Goal: Task Accomplishment & Management: Manage account settings

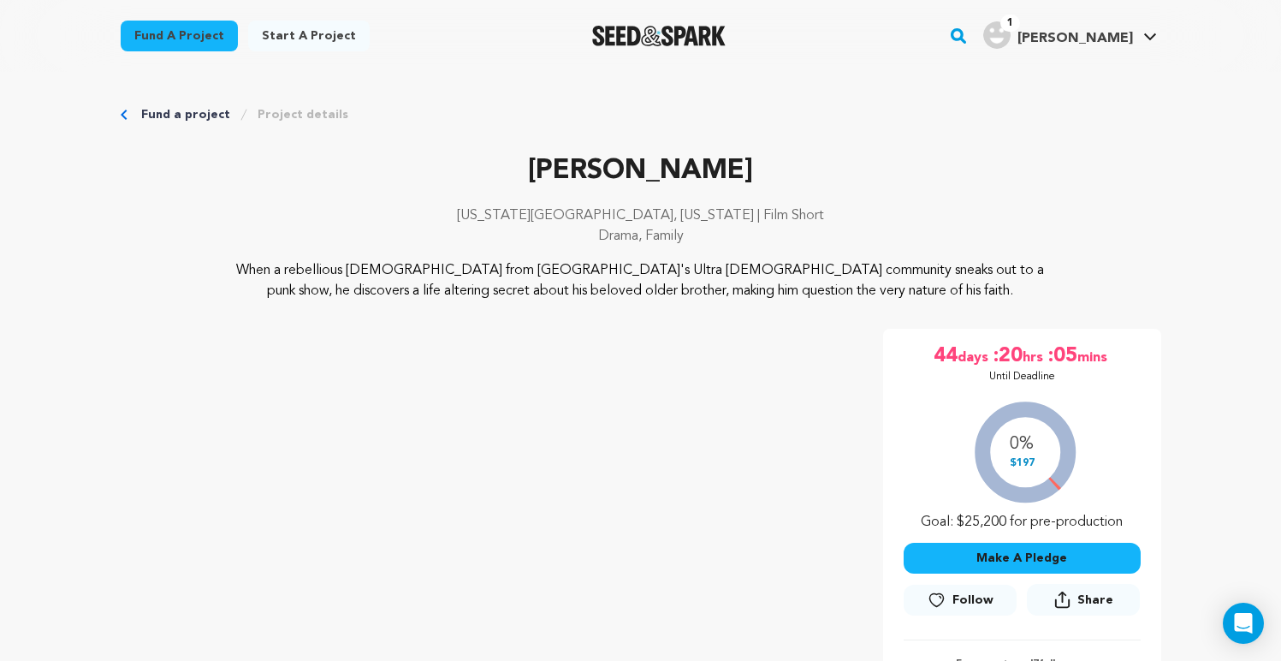
drag, startPoint x: 1015, startPoint y: 463, endPoint x: 1036, endPoint y: 463, distance: 20.5
click at [1036, 463] on div "0% $197 Goal: $25,200 for pre-production" at bounding box center [1022, 461] width 237 height 142
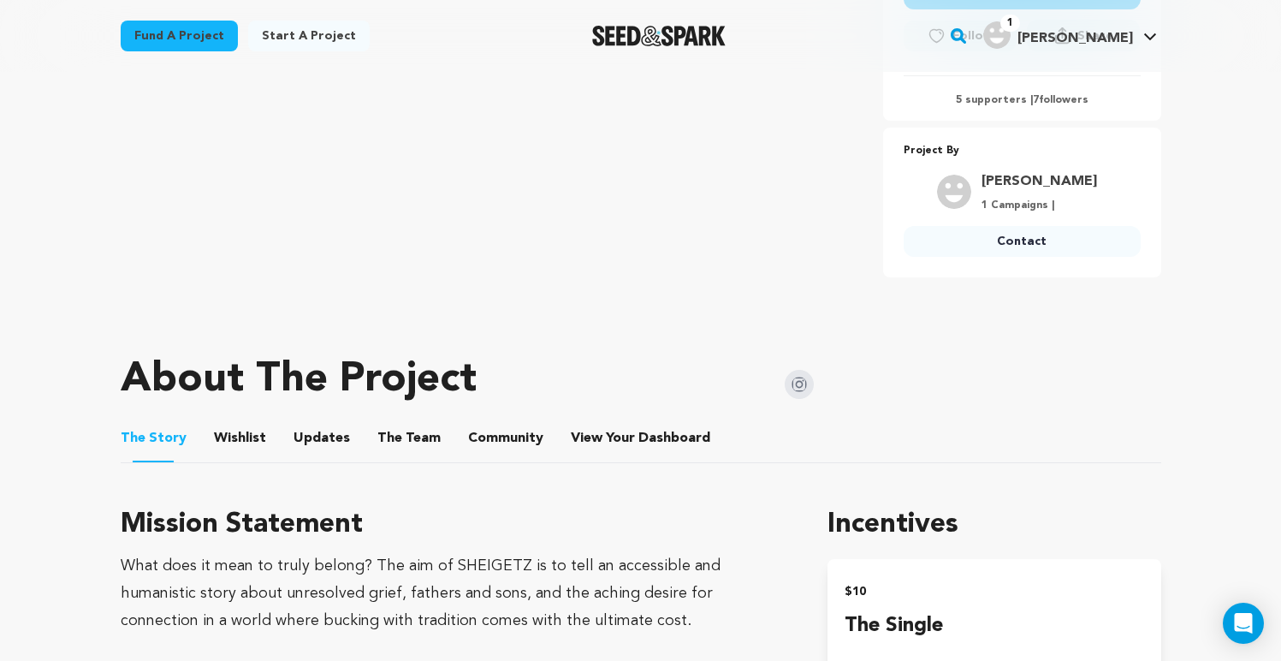
scroll to position [594, 0]
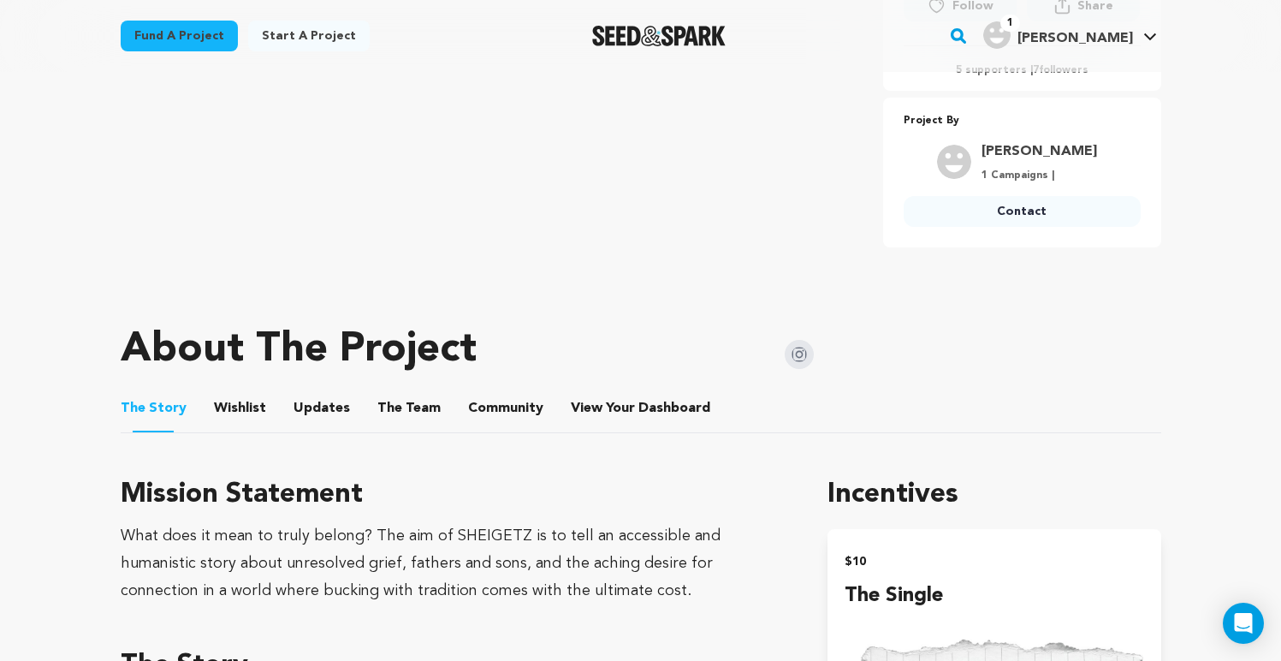
click at [806, 359] on img at bounding box center [799, 354] width 29 height 29
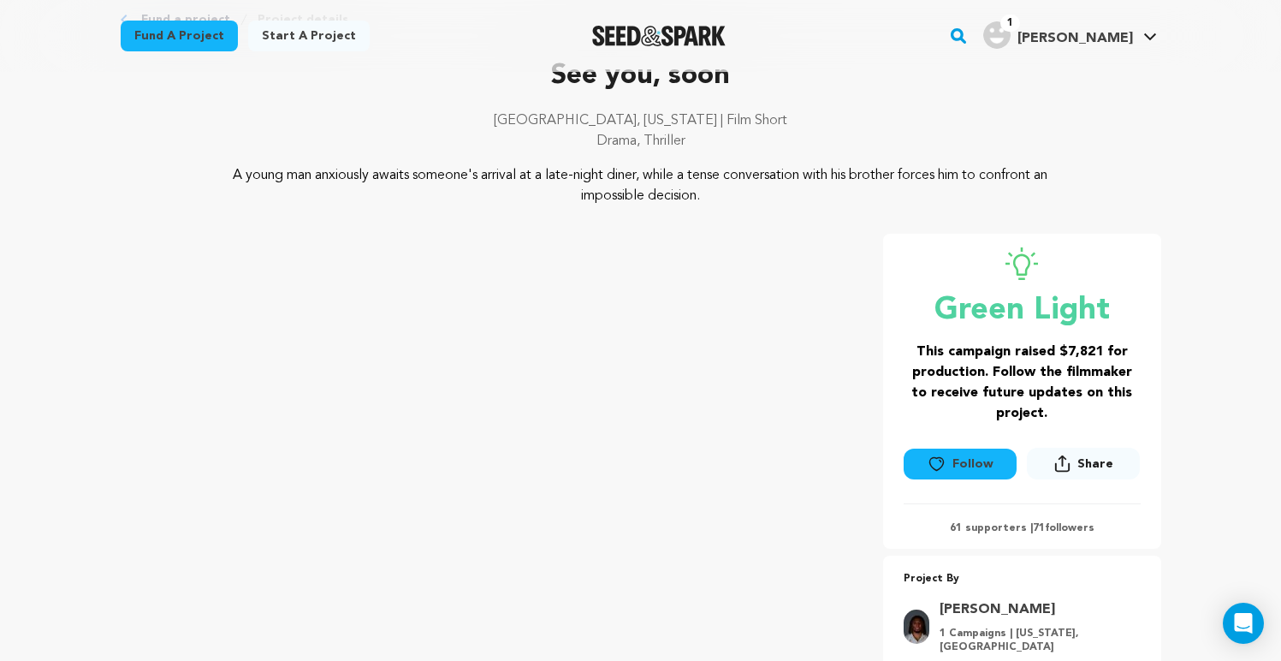
scroll to position [115, 0]
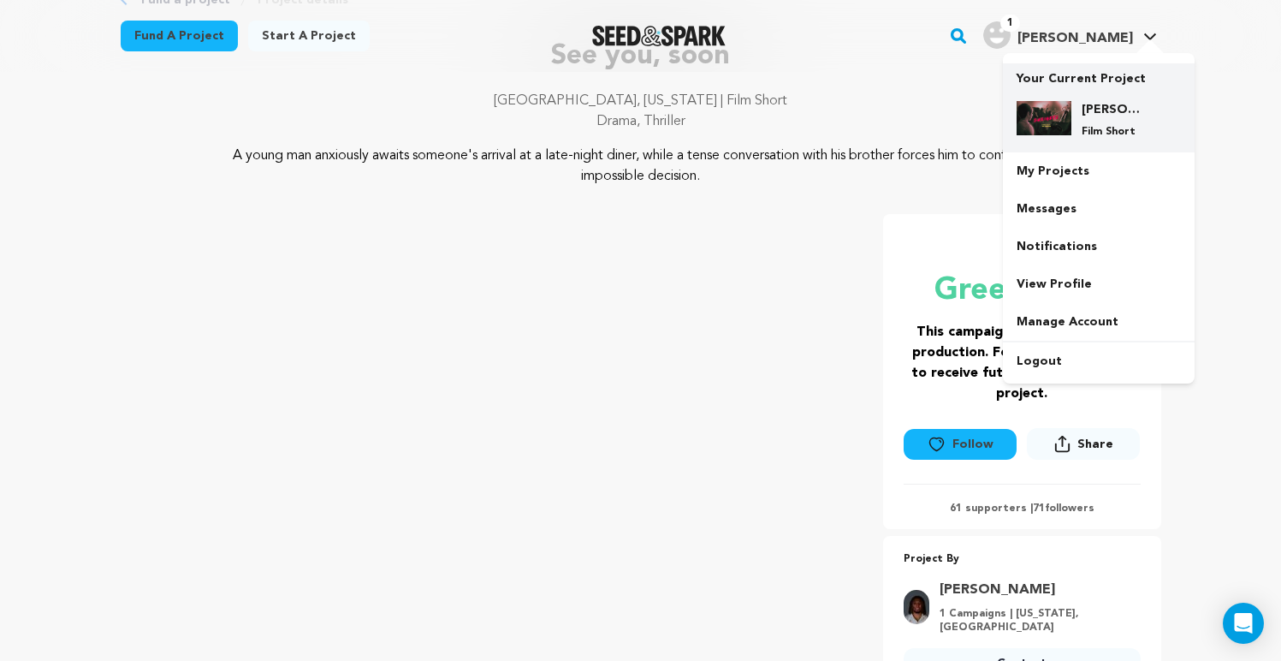
click at [1083, 103] on h4 "[PERSON_NAME]" at bounding box center [1113, 109] width 62 height 17
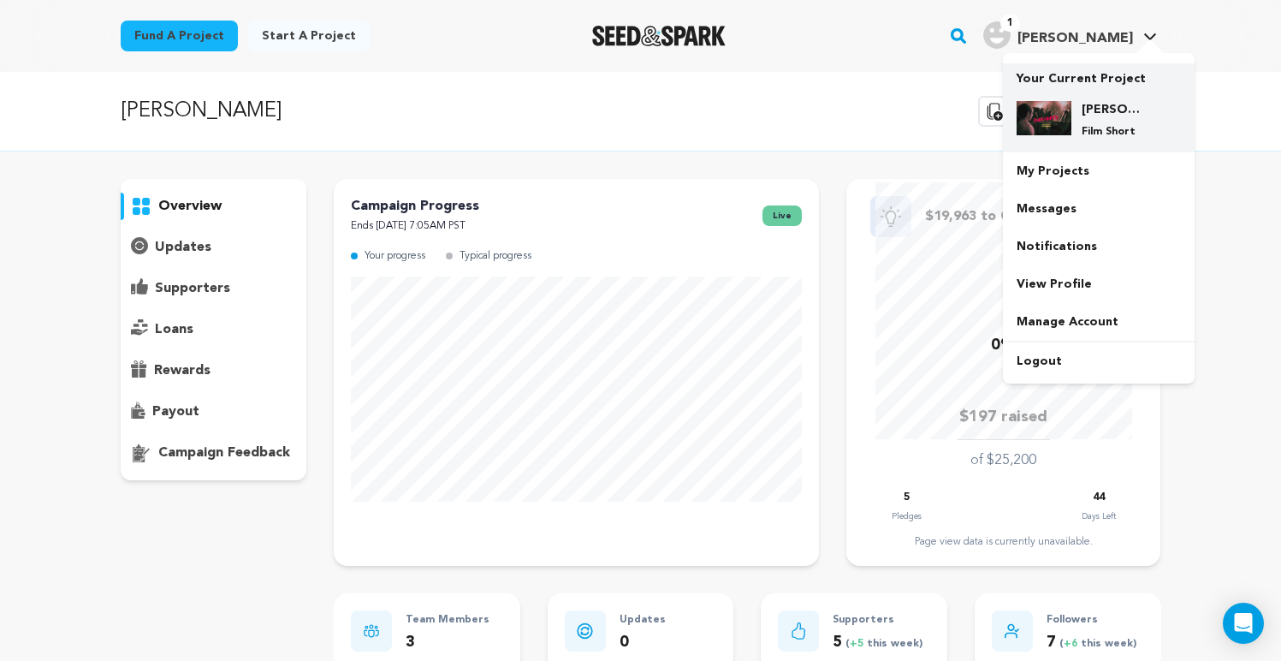
click at [1103, 139] on div "[PERSON_NAME] Film Short" at bounding box center [1099, 119] width 164 height 65
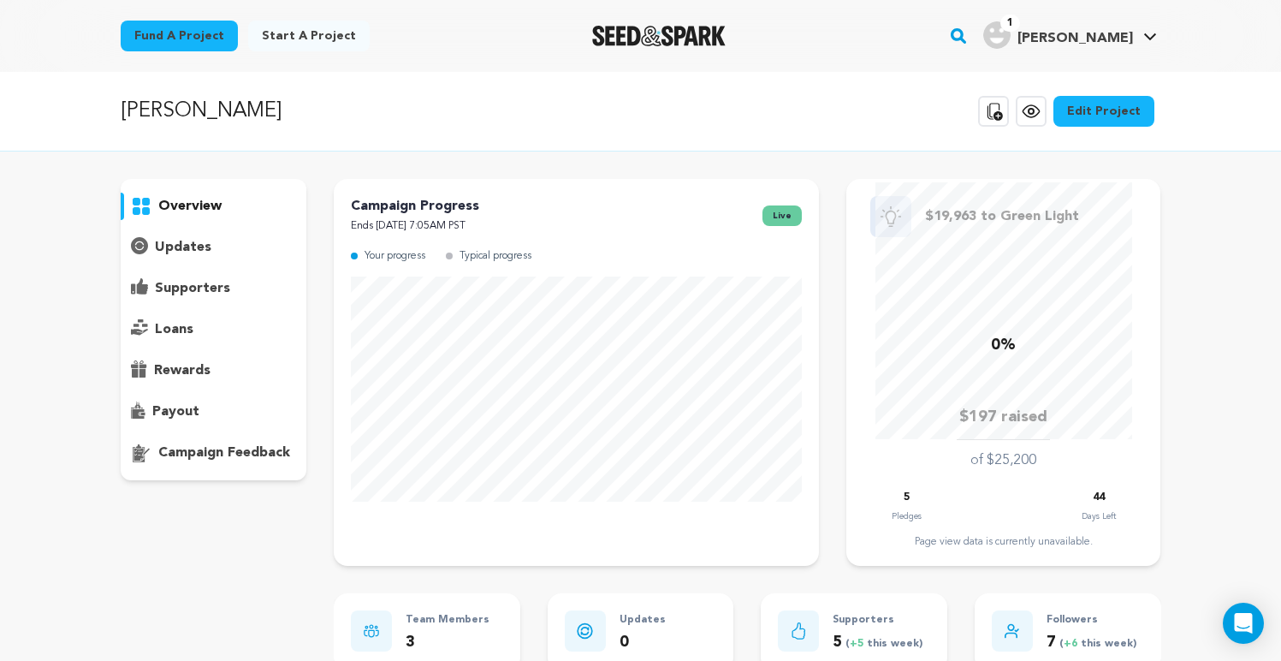
click at [208, 215] on p "overview" at bounding box center [189, 206] width 63 height 21
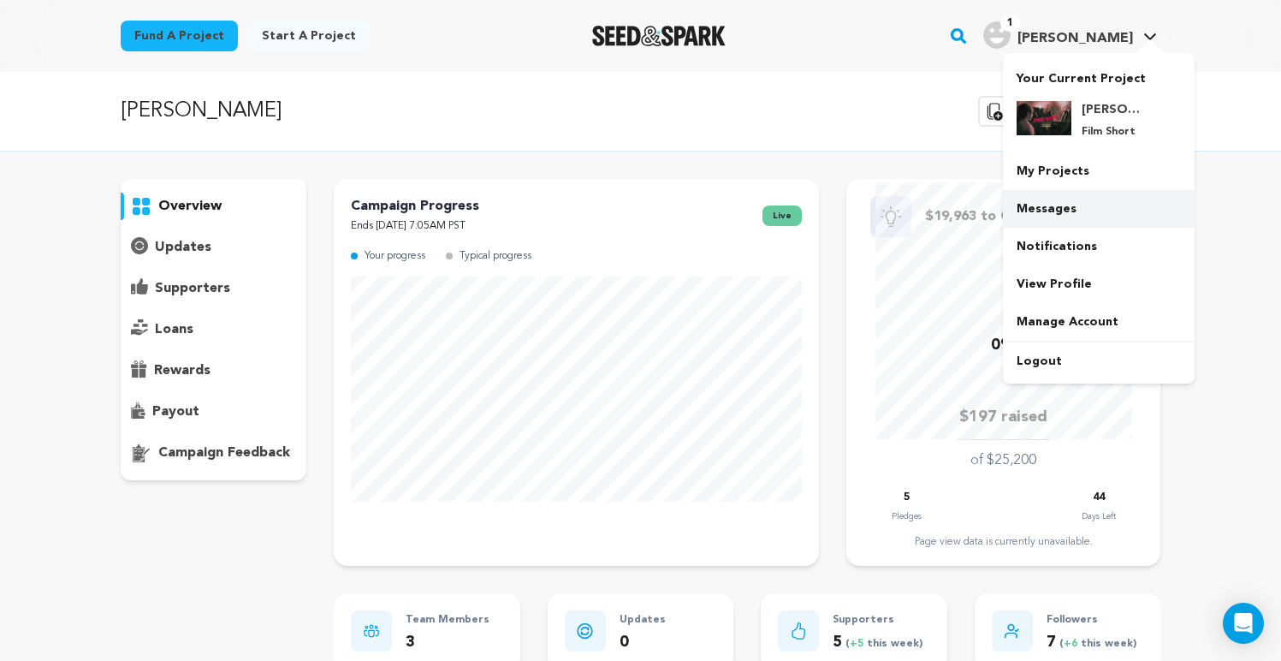
click at [1103, 190] on link "Messages" at bounding box center [1099, 209] width 192 height 38
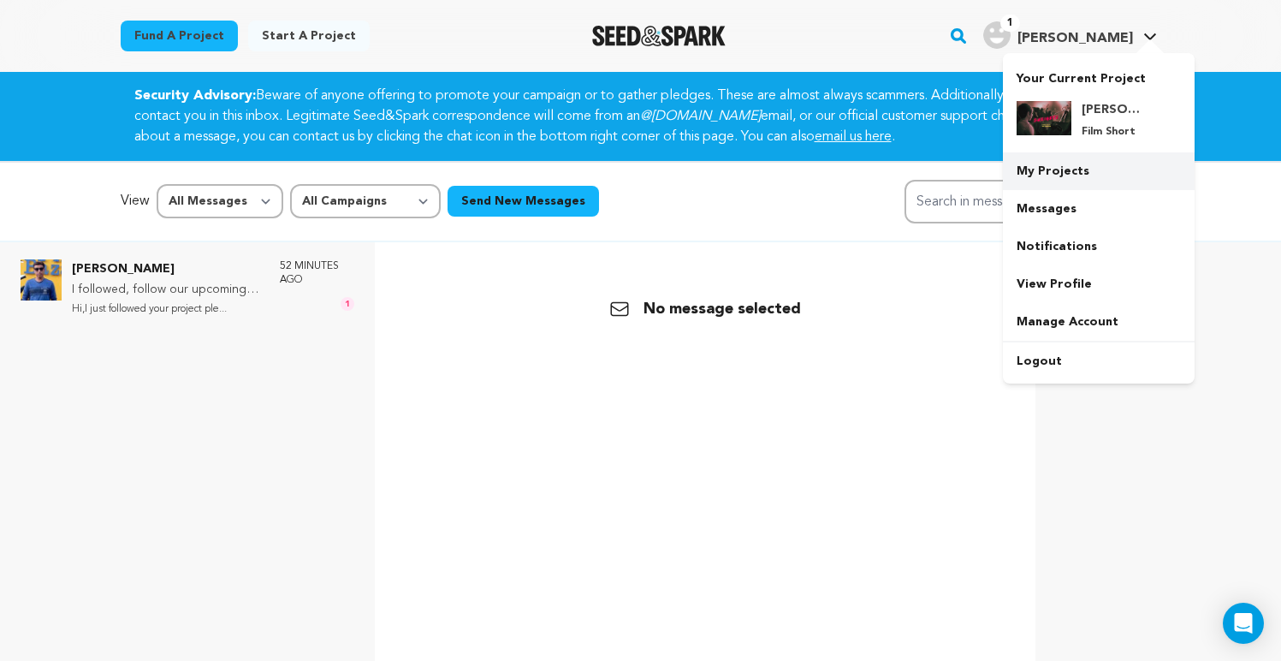
click at [1079, 169] on link "My Projects" at bounding box center [1099, 171] width 192 height 38
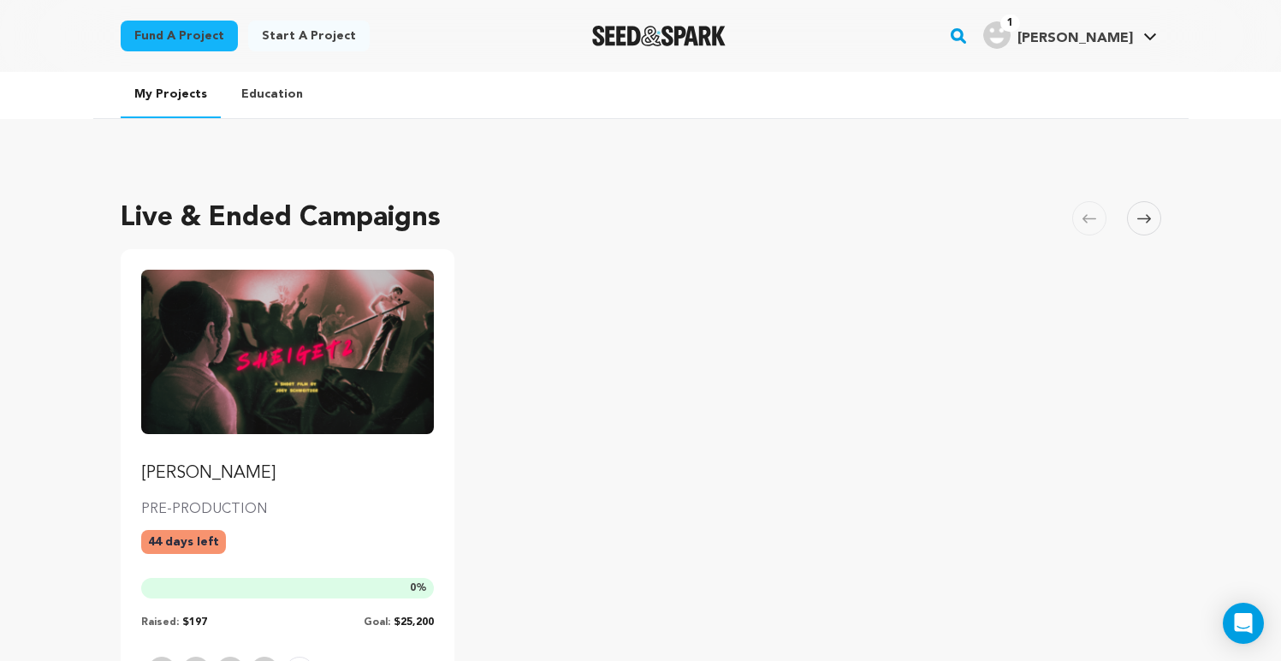
click at [318, 283] on img "Fund Sheigetz" at bounding box center [288, 352] width 294 height 164
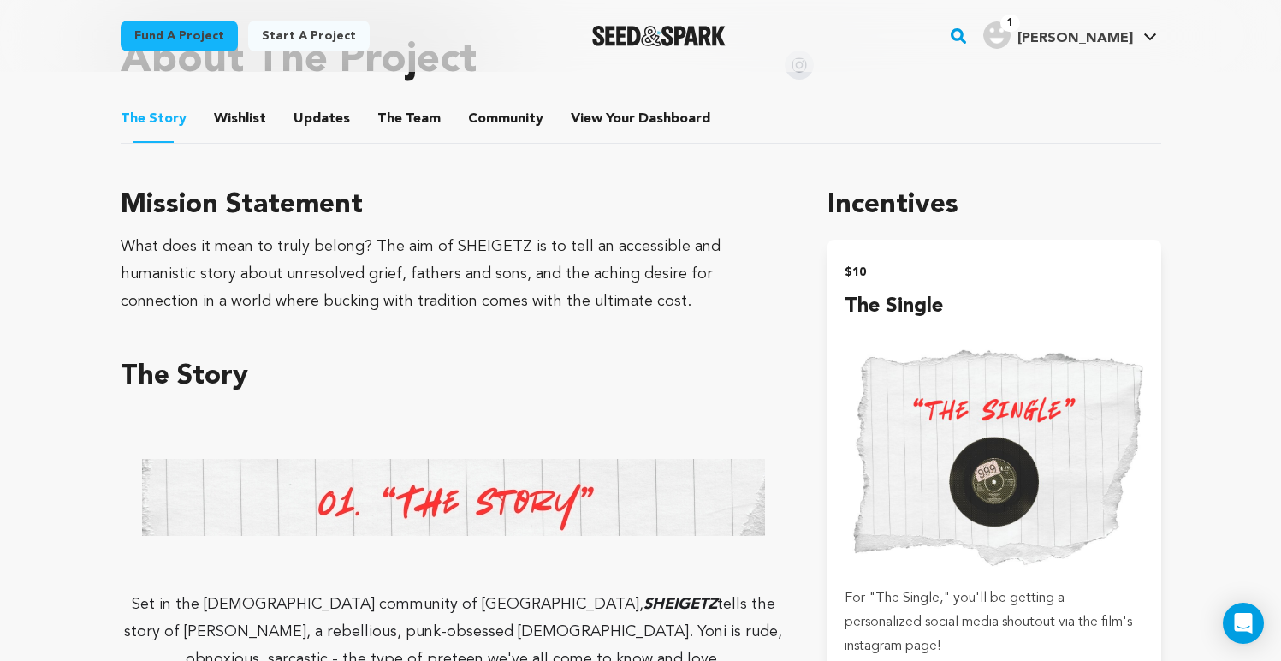
scroll to position [260, 0]
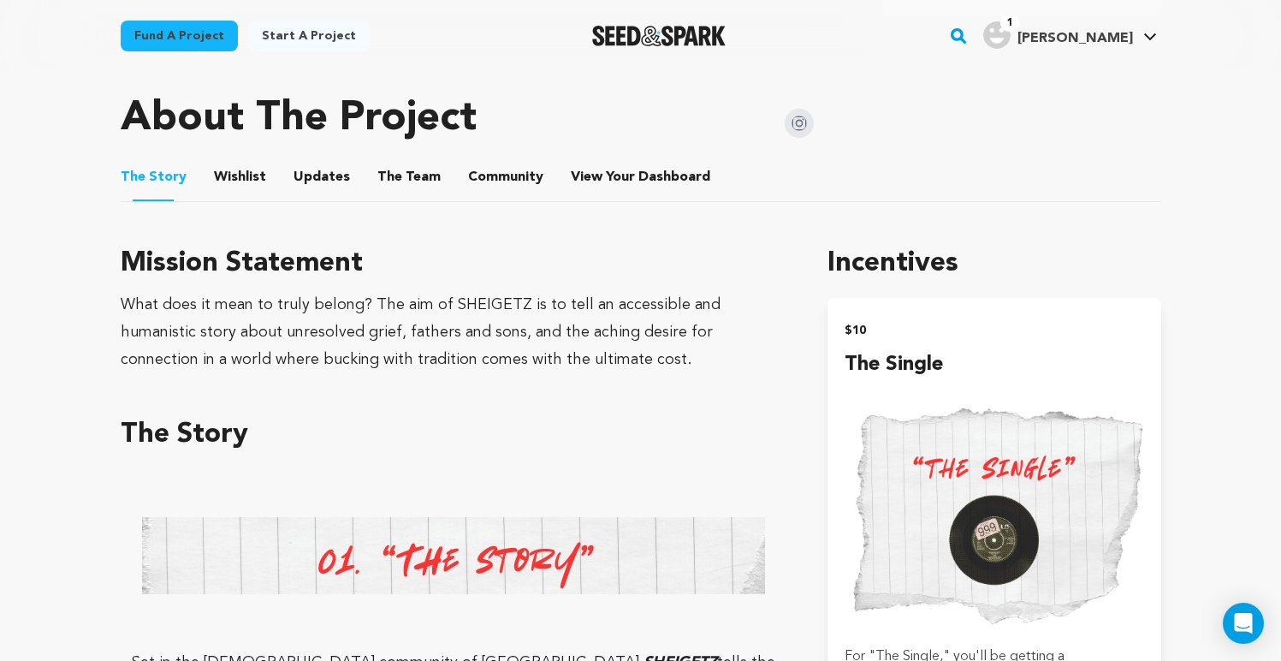
scroll to position [818, 0]
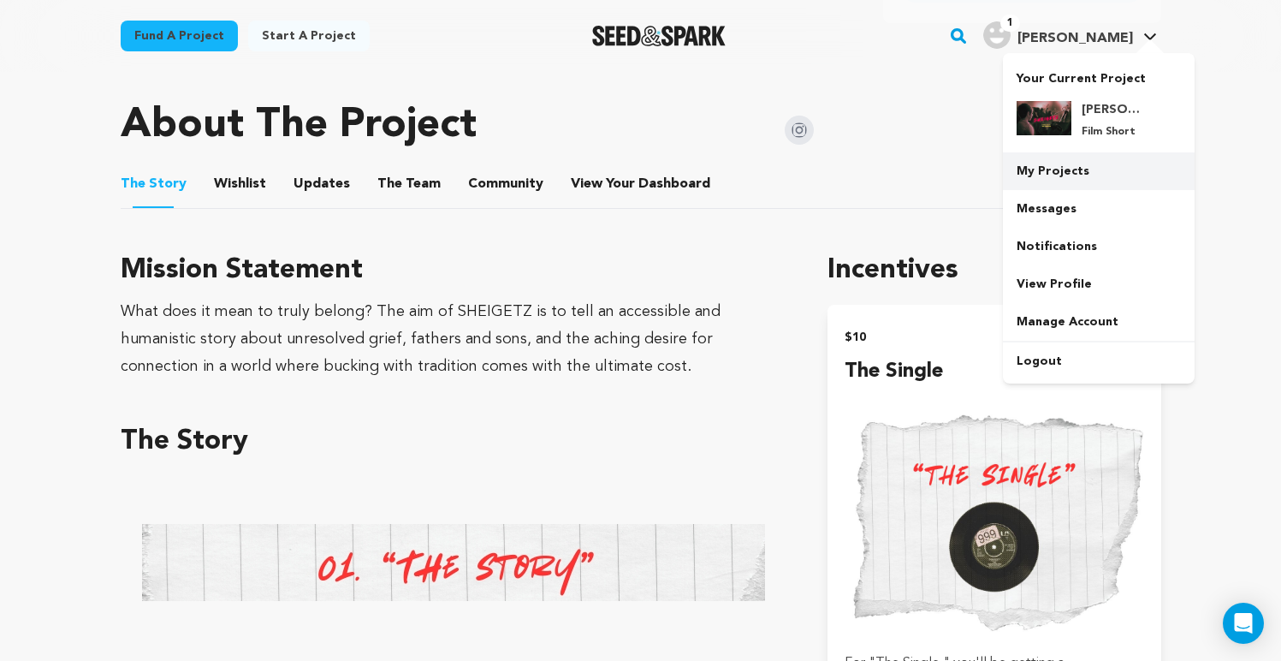
click at [1073, 155] on link "My Projects" at bounding box center [1099, 171] width 192 height 38
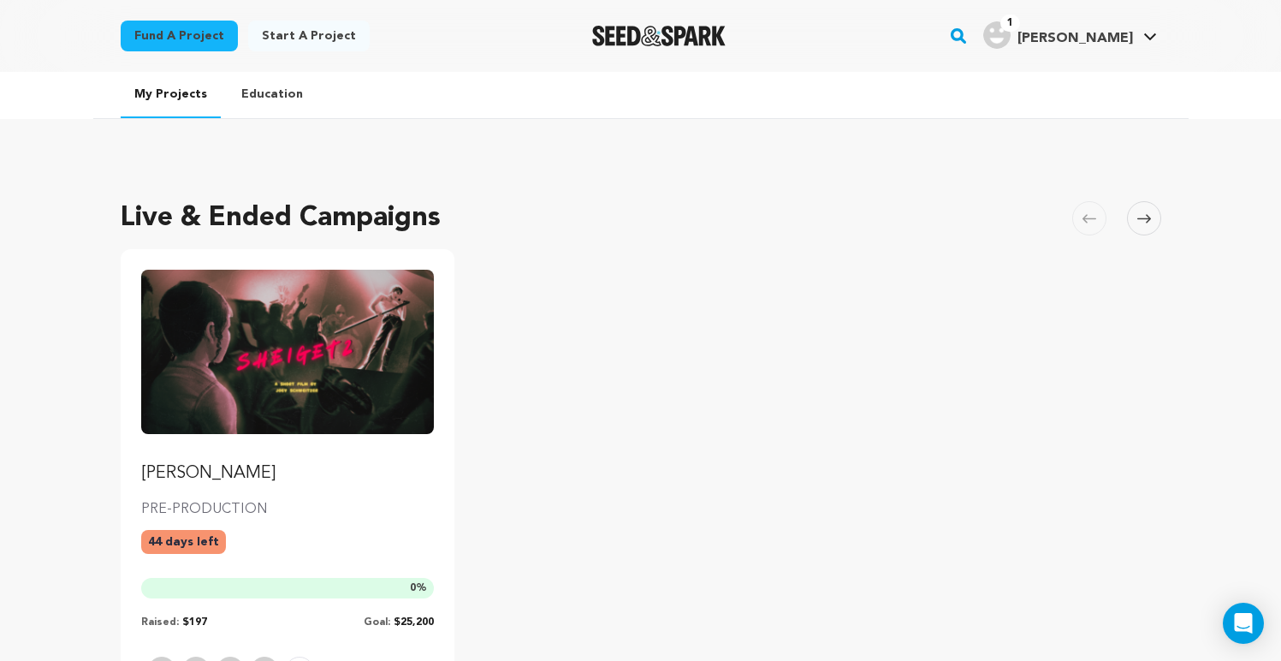
click at [261, 361] on img "Fund Sheigetz" at bounding box center [288, 352] width 294 height 164
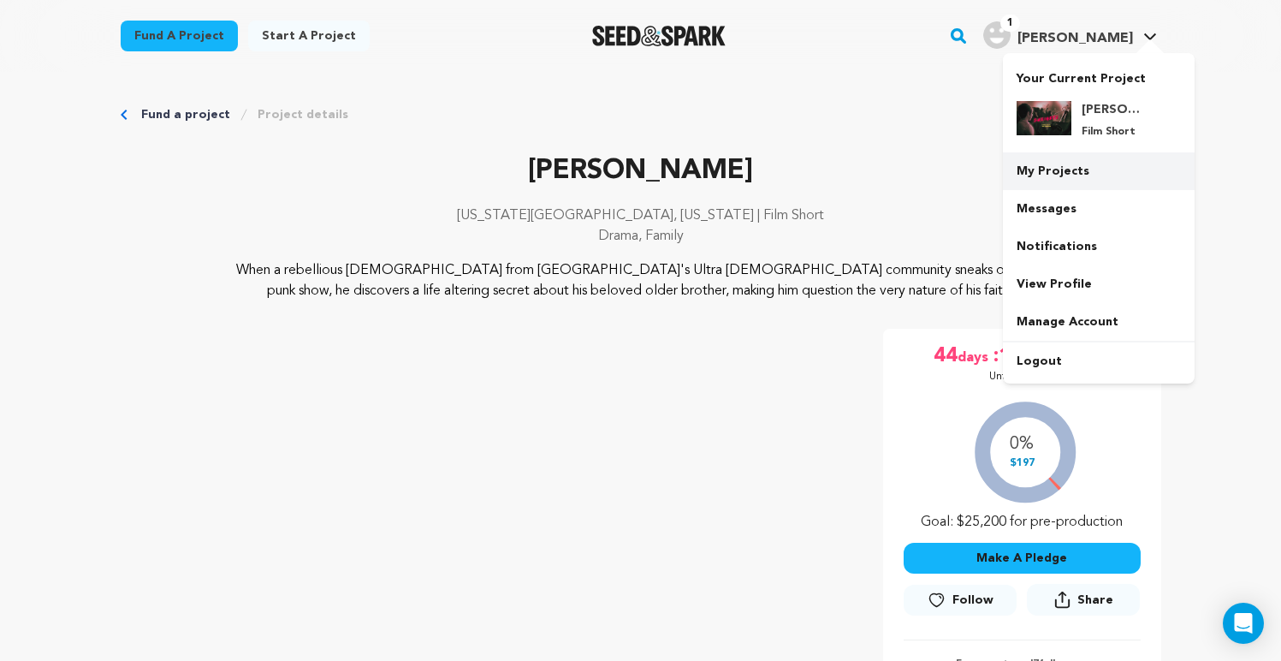
click at [1079, 178] on link "My Projects" at bounding box center [1099, 171] width 192 height 38
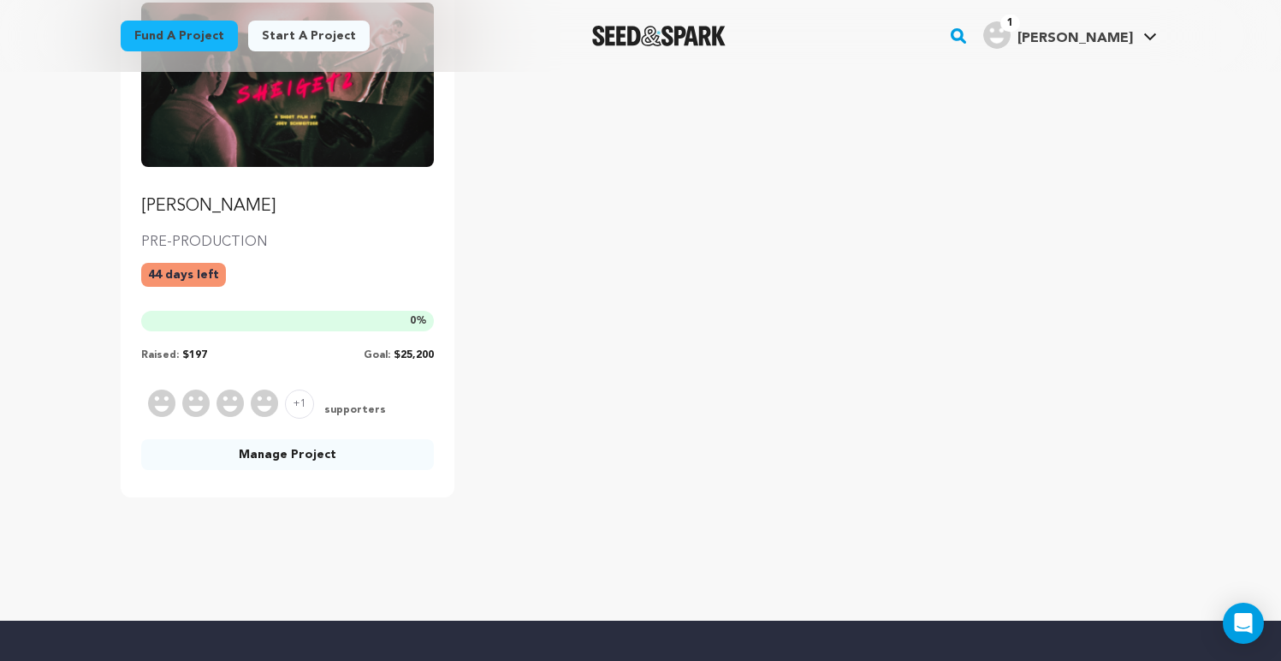
scroll to position [297, 0]
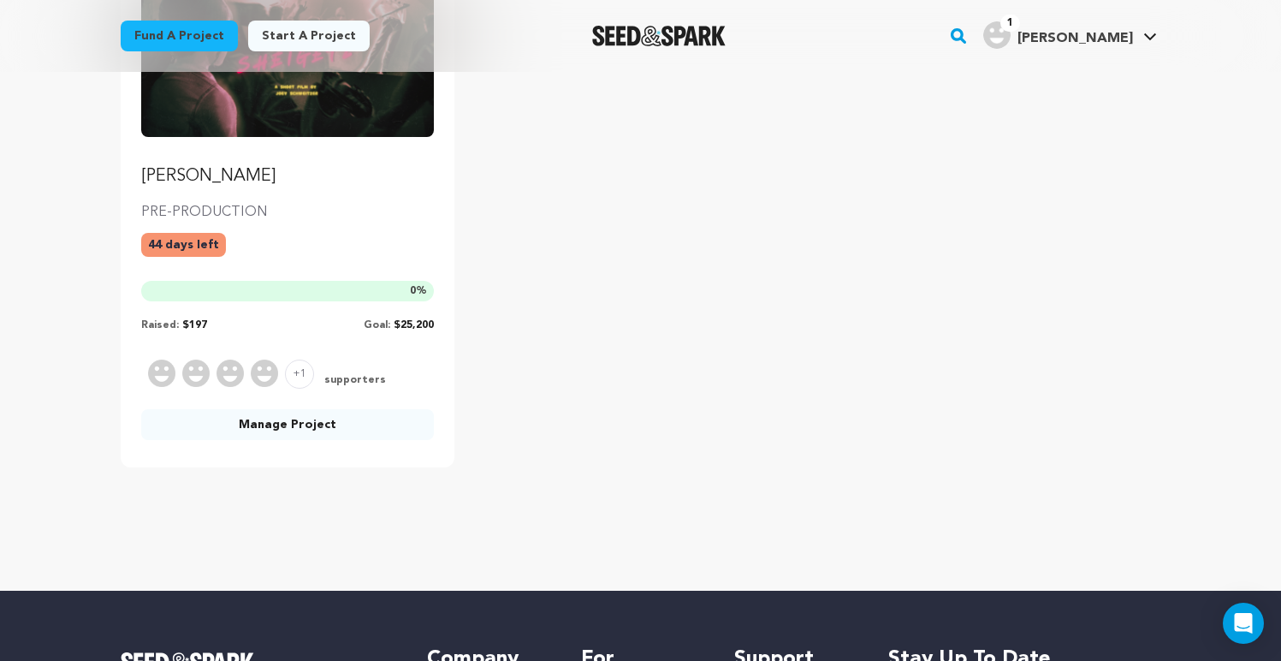
click at [298, 423] on link "Manage Project" at bounding box center [288, 424] width 294 height 31
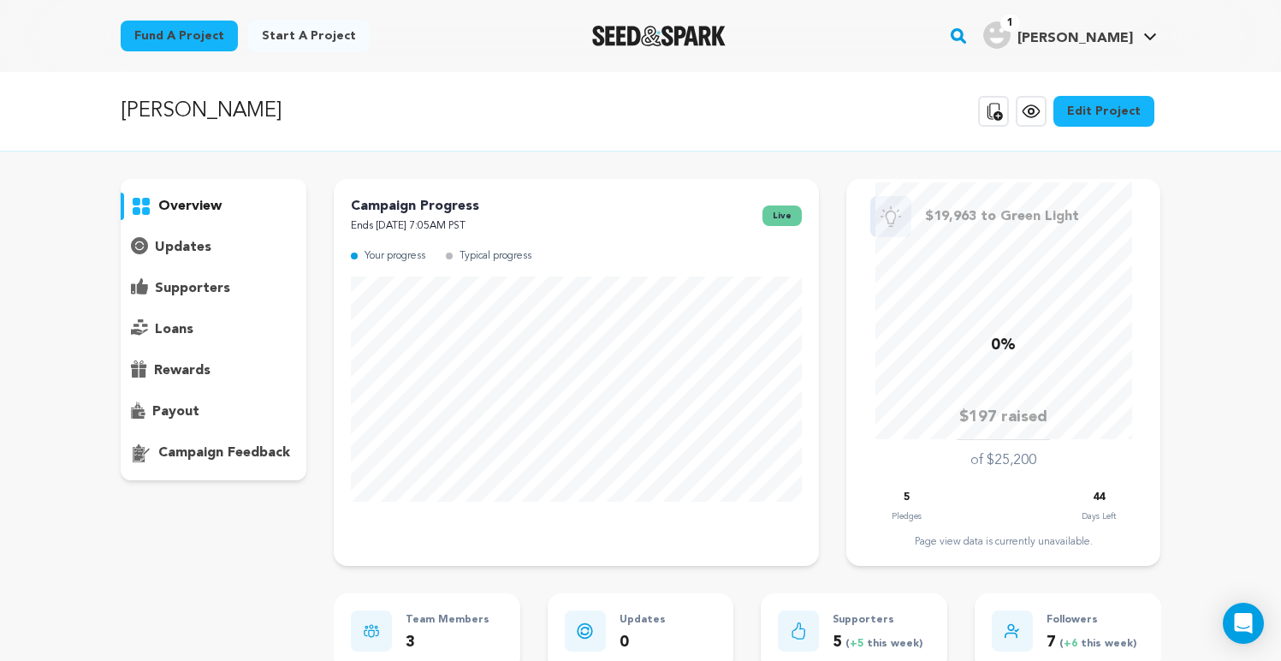
click at [211, 377] on div "rewards" at bounding box center [214, 370] width 187 height 27
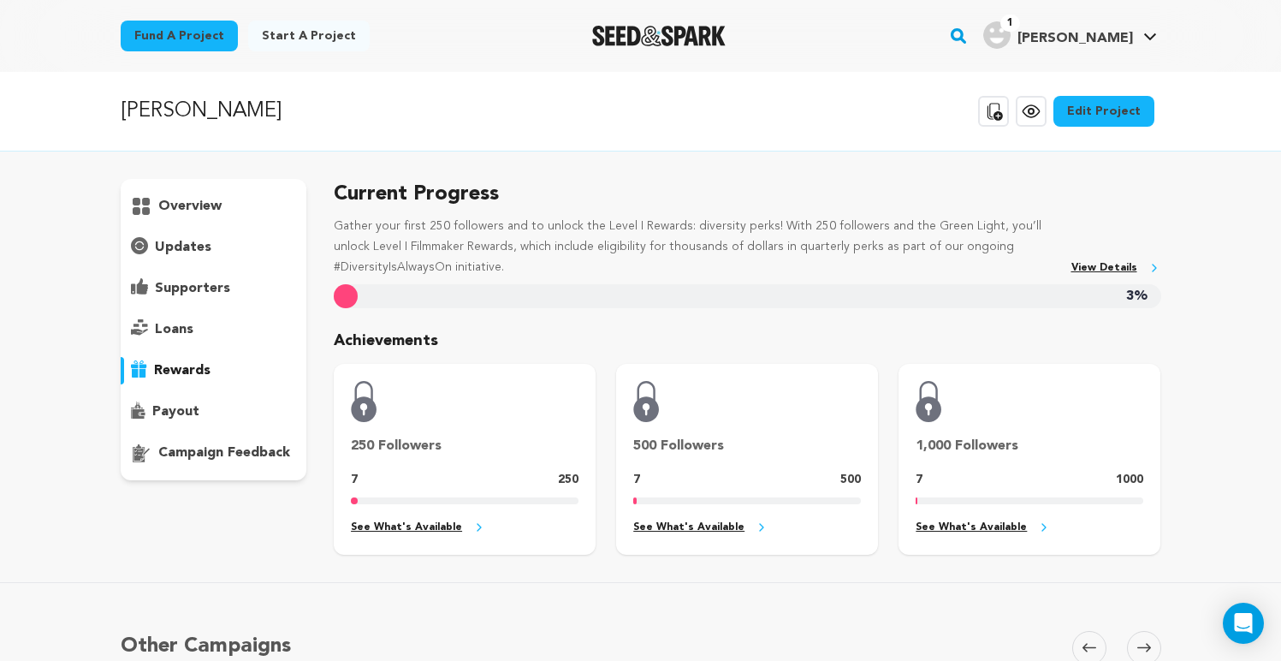
click at [184, 202] on p "overview" at bounding box center [189, 206] width 63 height 21
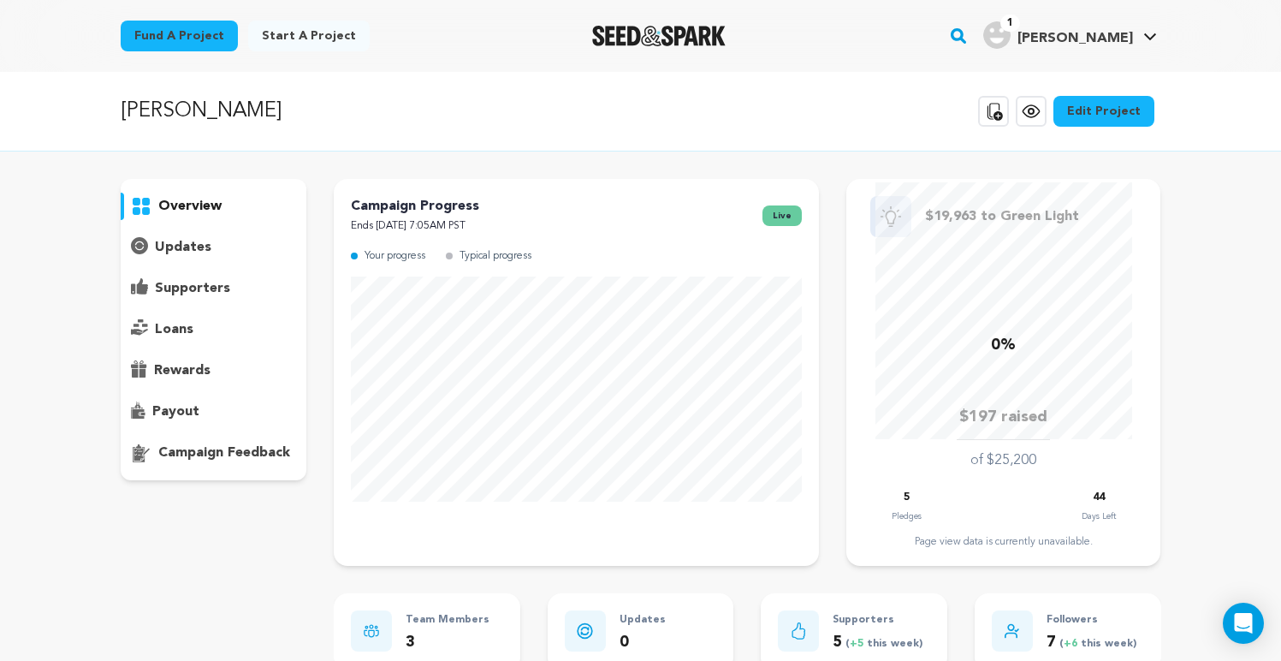
click at [1110, 110] on link "Edit Project" at bounding box center [1104, 111] width 101 height 31
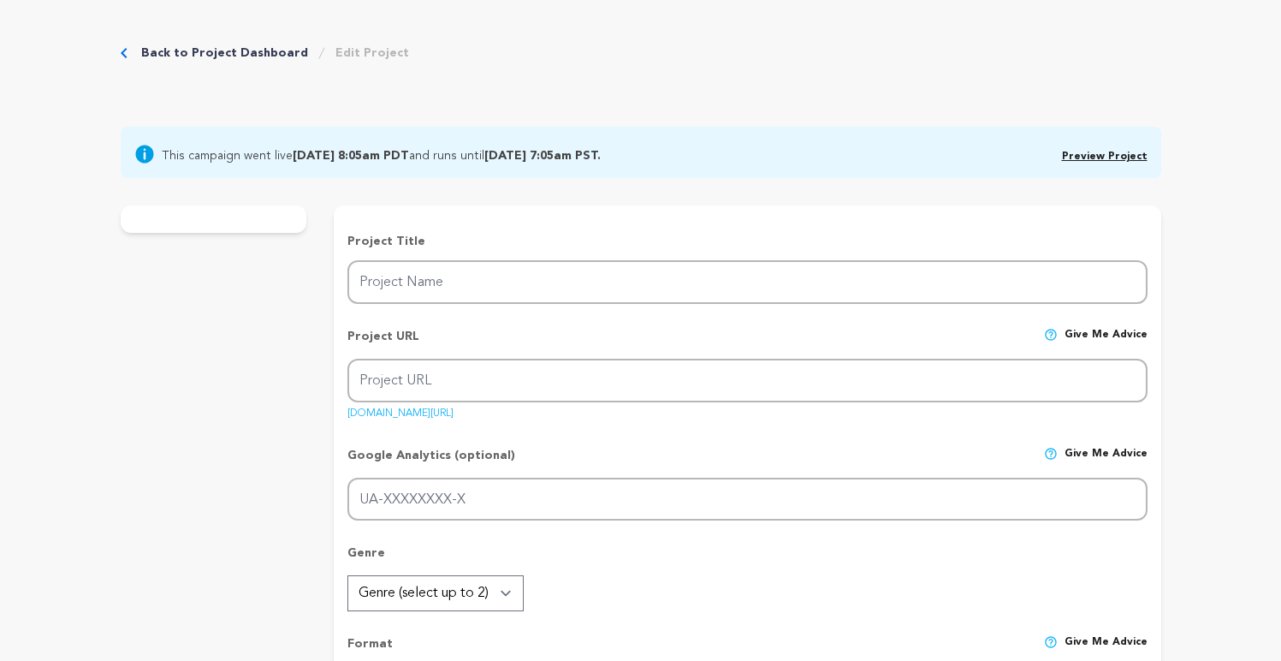
type input "[PERSON_NAME]"
type input "sheigetzfilm"
type input "When a rebellious 12 year old from Brooklyn's Ultra Orthodox Jewish community s…"
type textarea "When a rebellious 12 year old from Brooklyn's Ultra Orthodox Jewish community s…"
type textarea "What does it mean to truly belong? The aim of SHEIGETZ is to tell an accessible…"
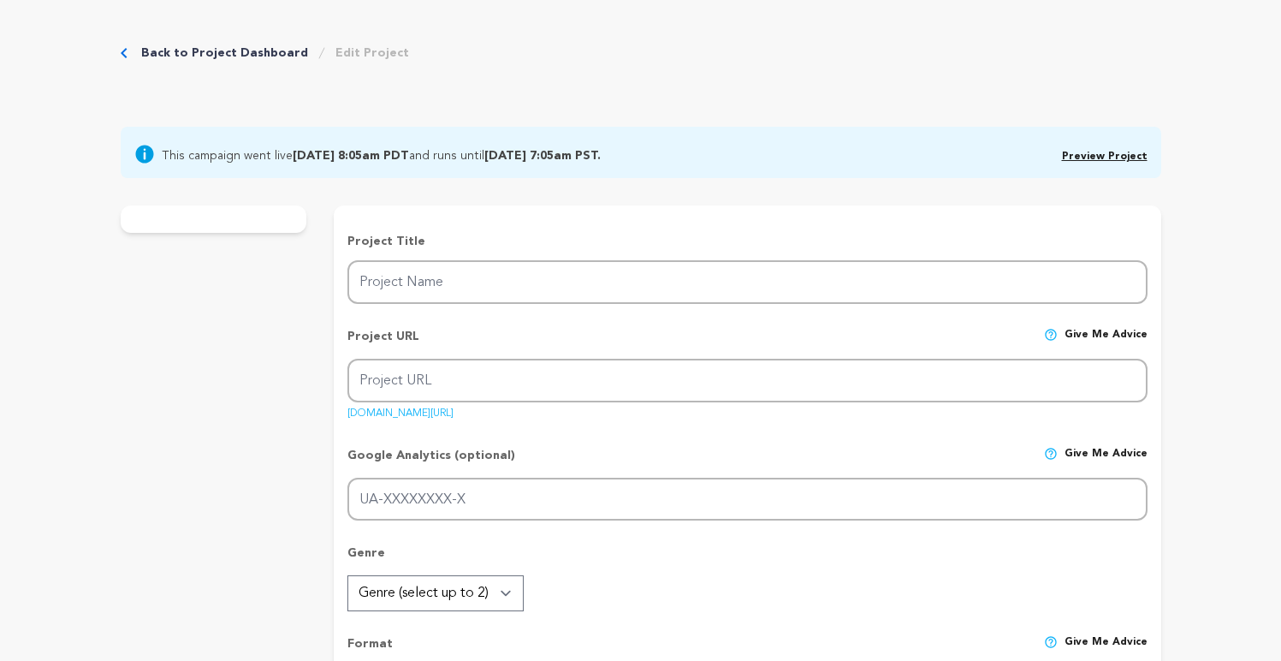
type textarea "We're grateful to Film Independent for providing a fiscal sponsorship for SHEIG…"
radio input "true"
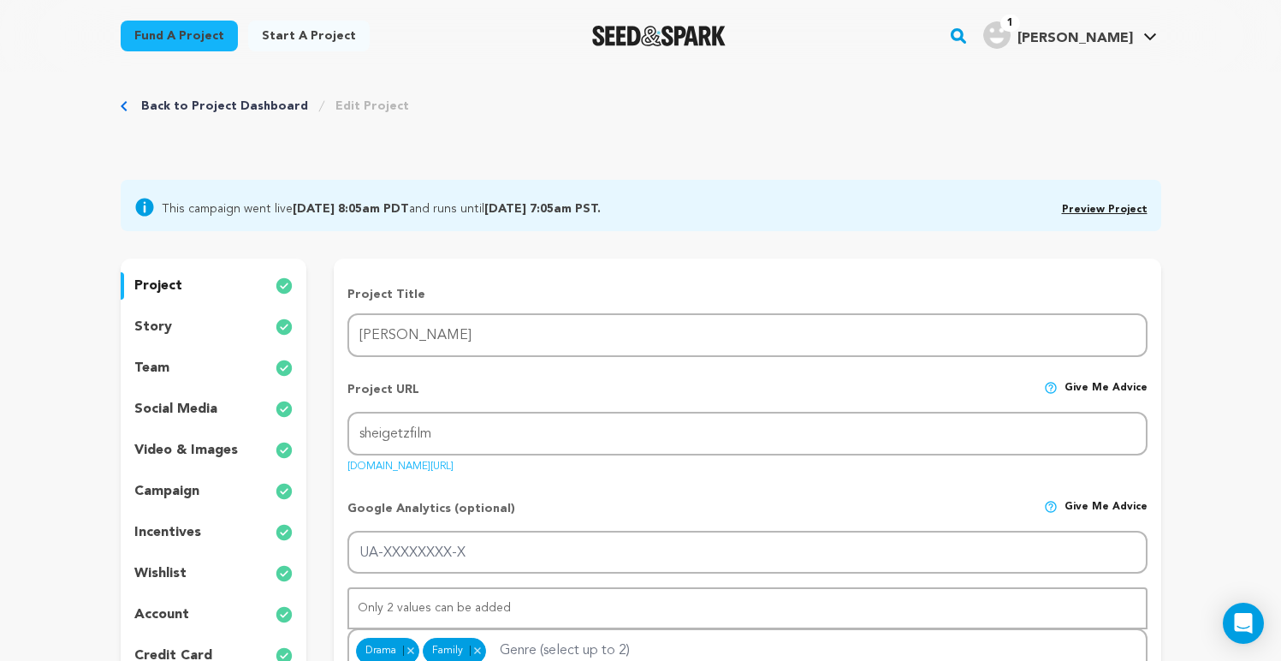
scroll to position [22, 0]
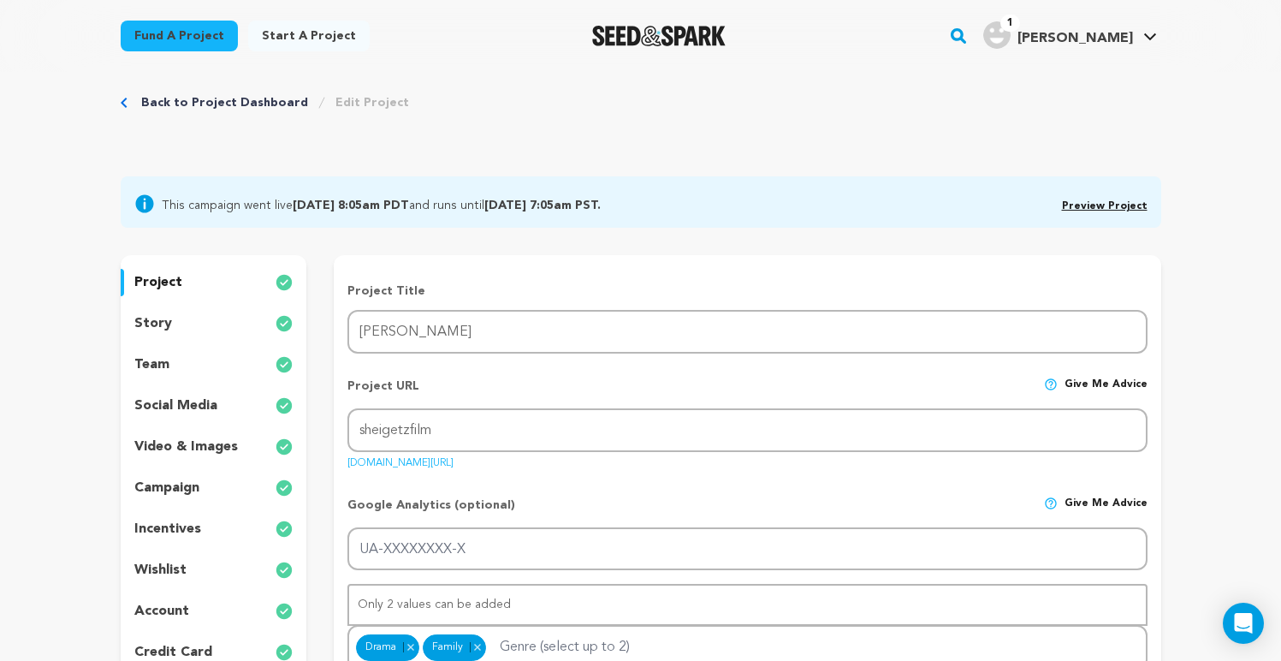
click at [170, 535] on p "incentives" at bounding box center [167, 529] width 67 height 21
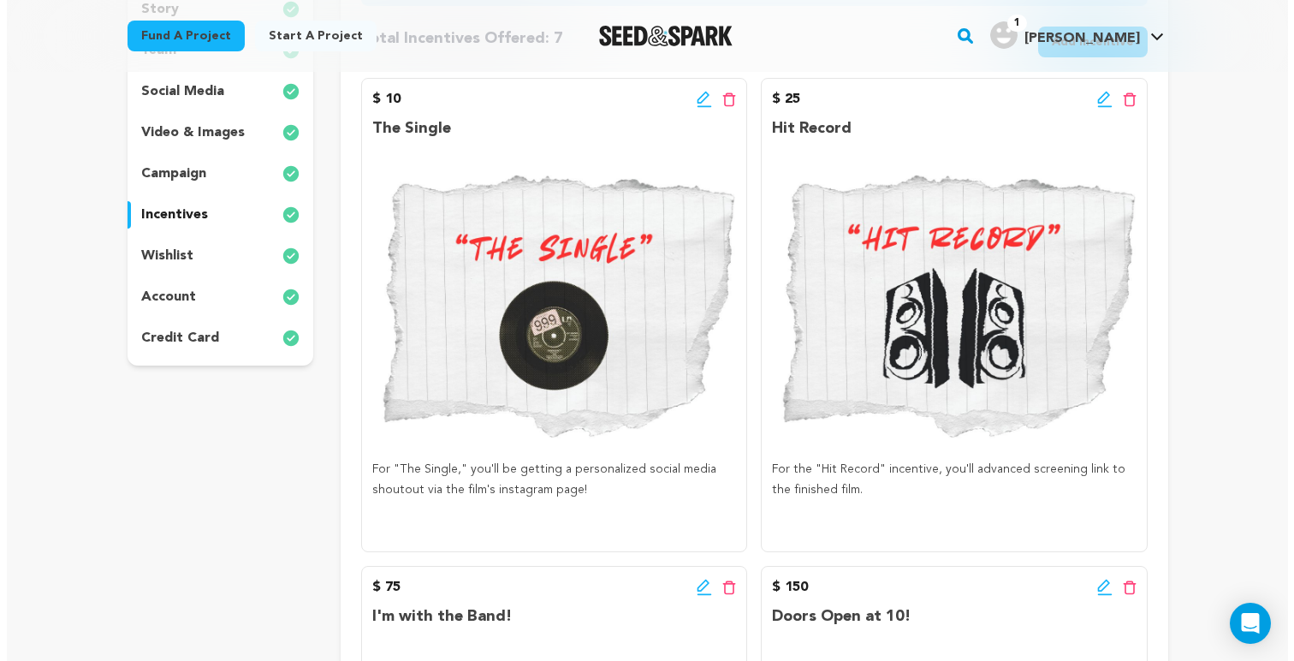
scroll to position [336, 0]
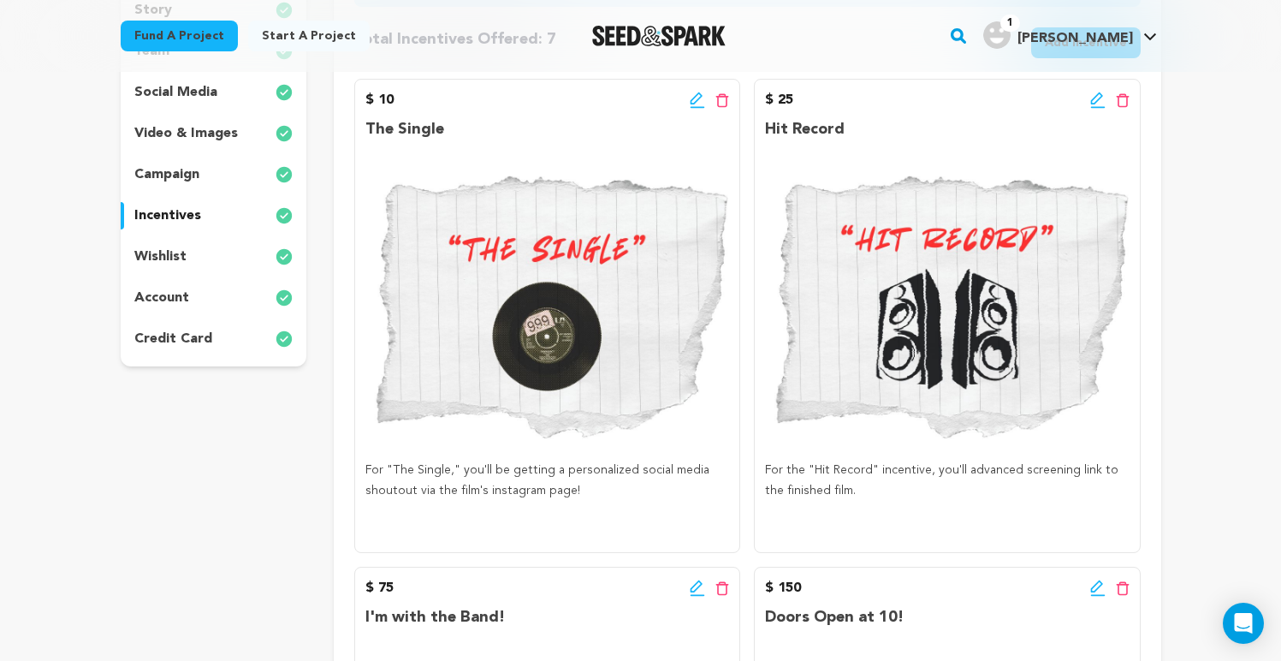
click at [1098, 103] on icon at bounding box center [1098, 100] width 15 height 17
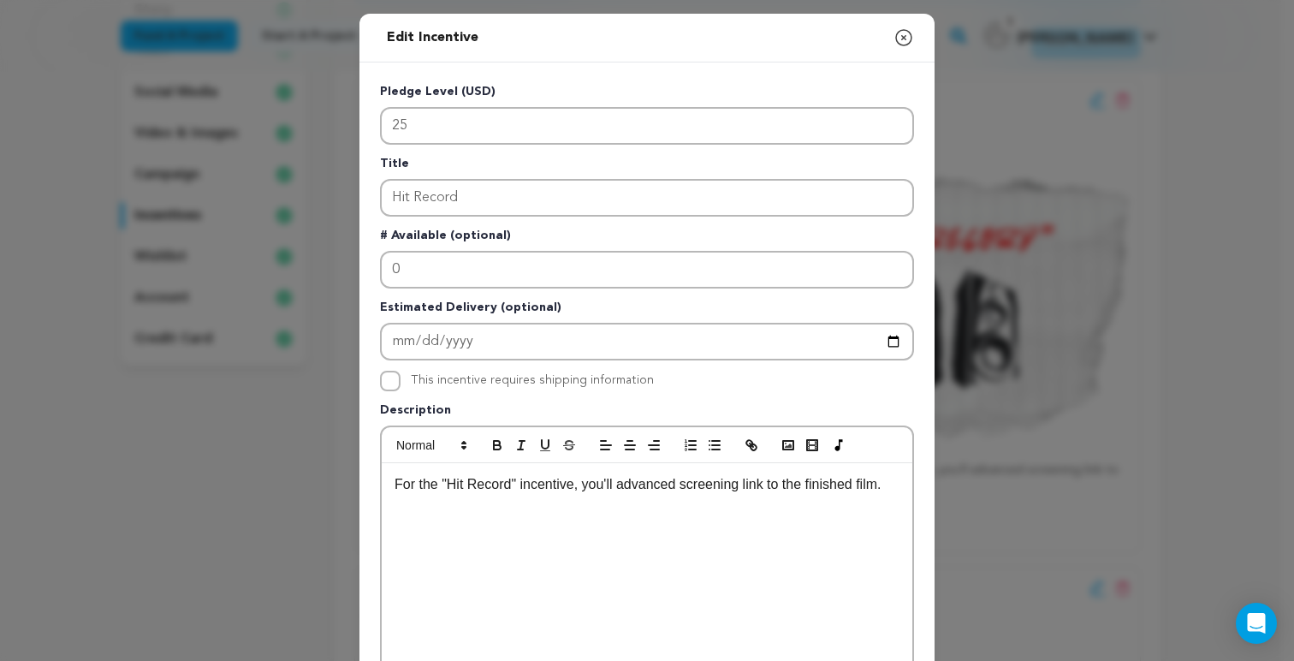
click at [615, 486] on p "For the "Hit Record" incentive, you'll advanced screening link to the finished …" at bounding box center [647, 484] width 505 height 22
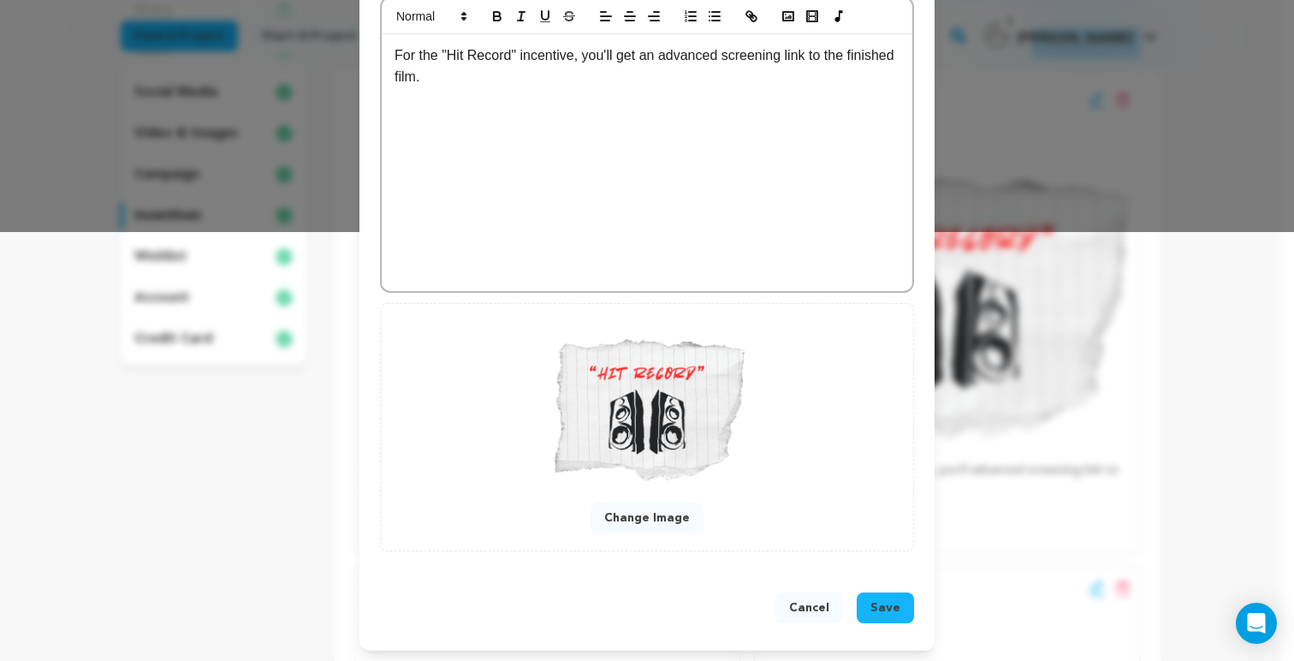
scroll to position [433, 0]
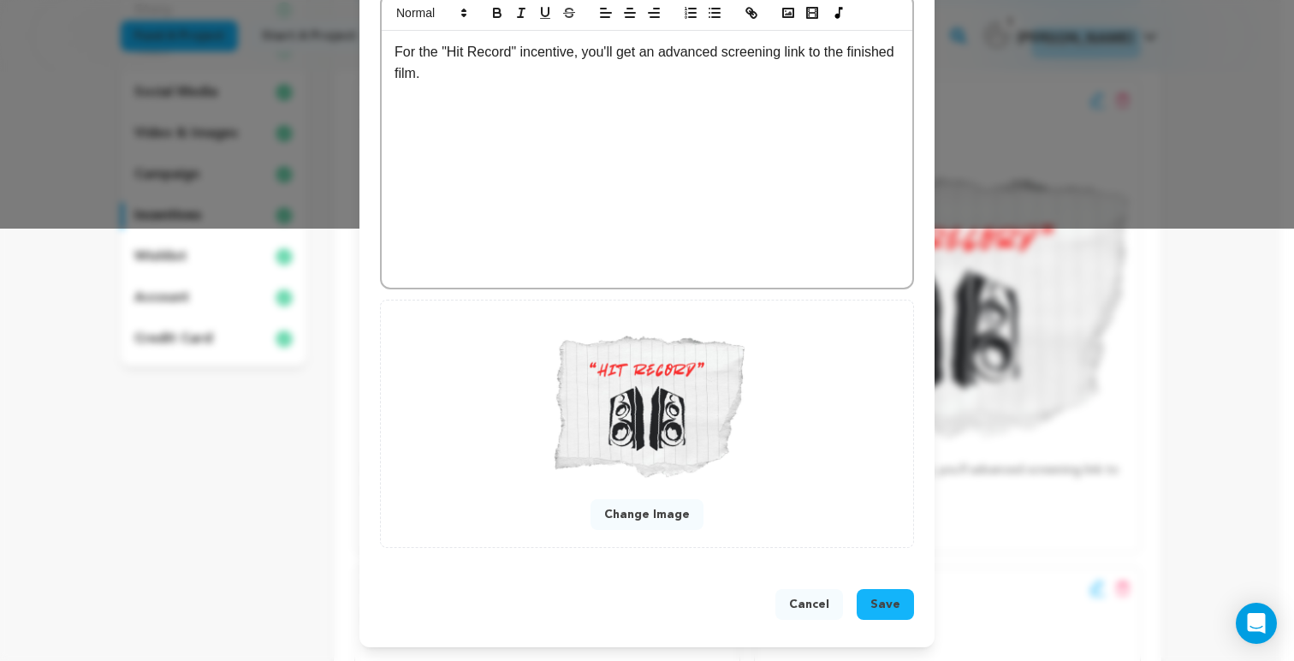
click at [883, 605] on span "Save" at bounding box center [886, 604] width 30 height 17
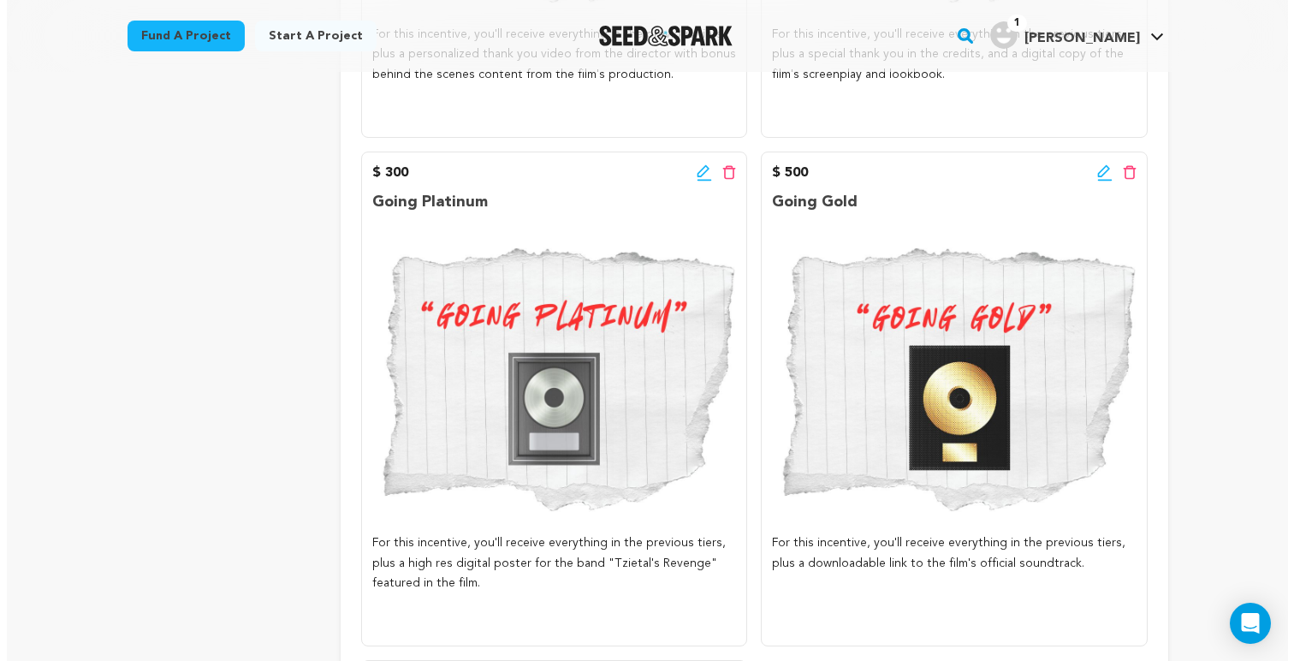
scroll to position [1269, 0]
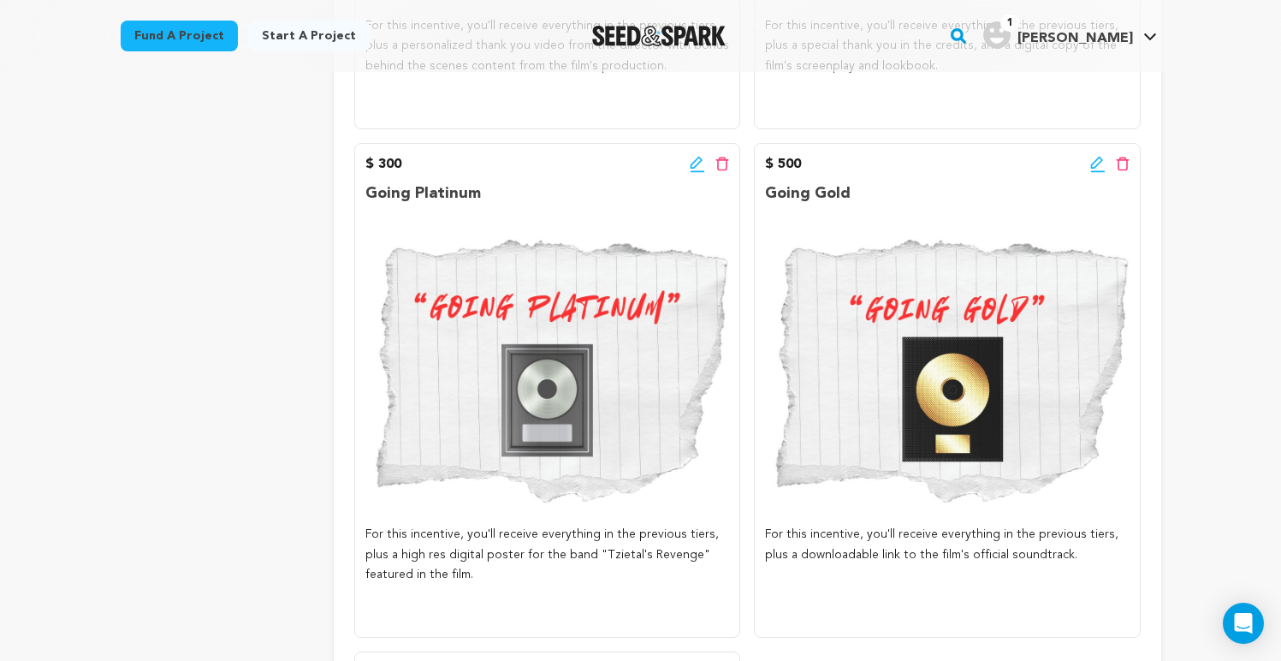
click at [701, 162] on icon at bounding box center [697, 164] width 15 height 17
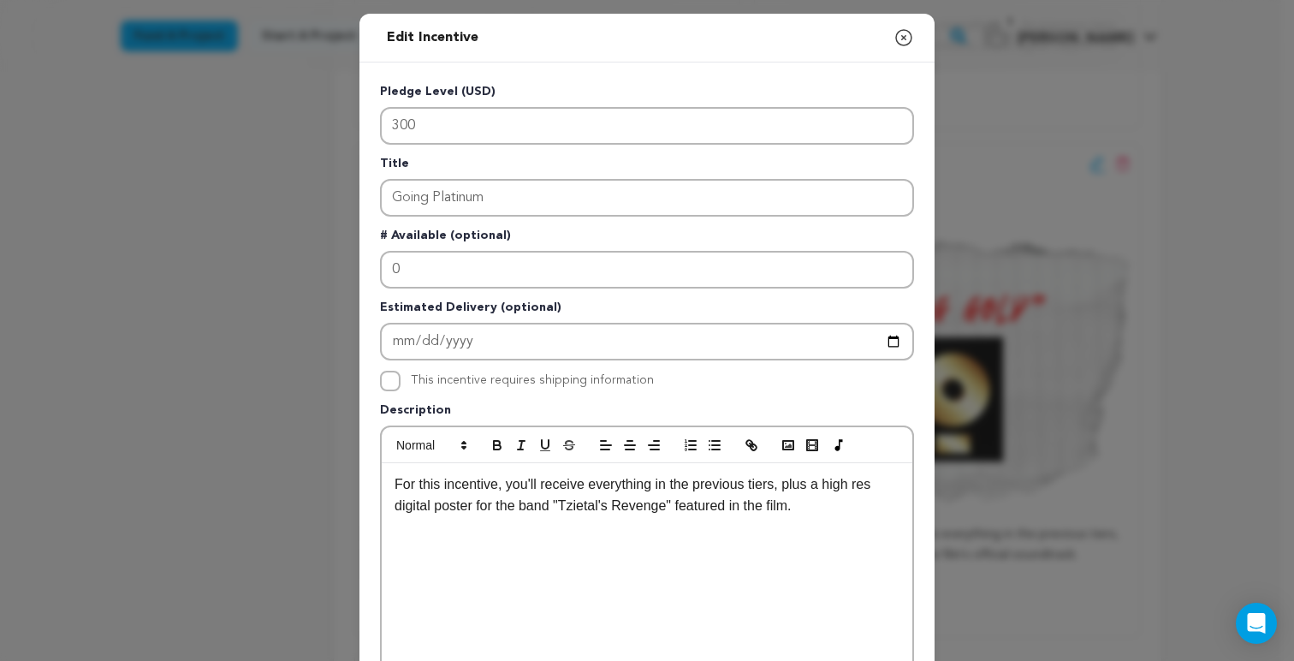
click at [593, 504] on span "For this incentive, you'll receive everything in the previous tiers, plus a hig…" at bounding box center [635, 495] width 480 height 37
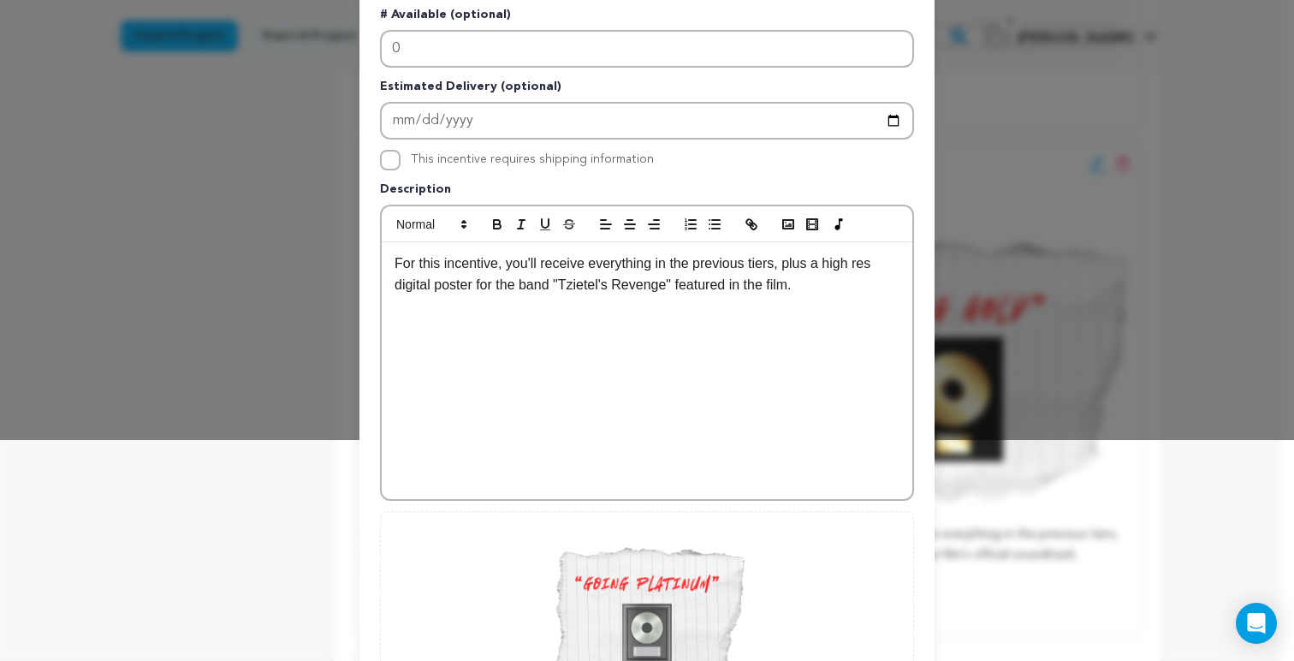
scroll to position [433, 0]
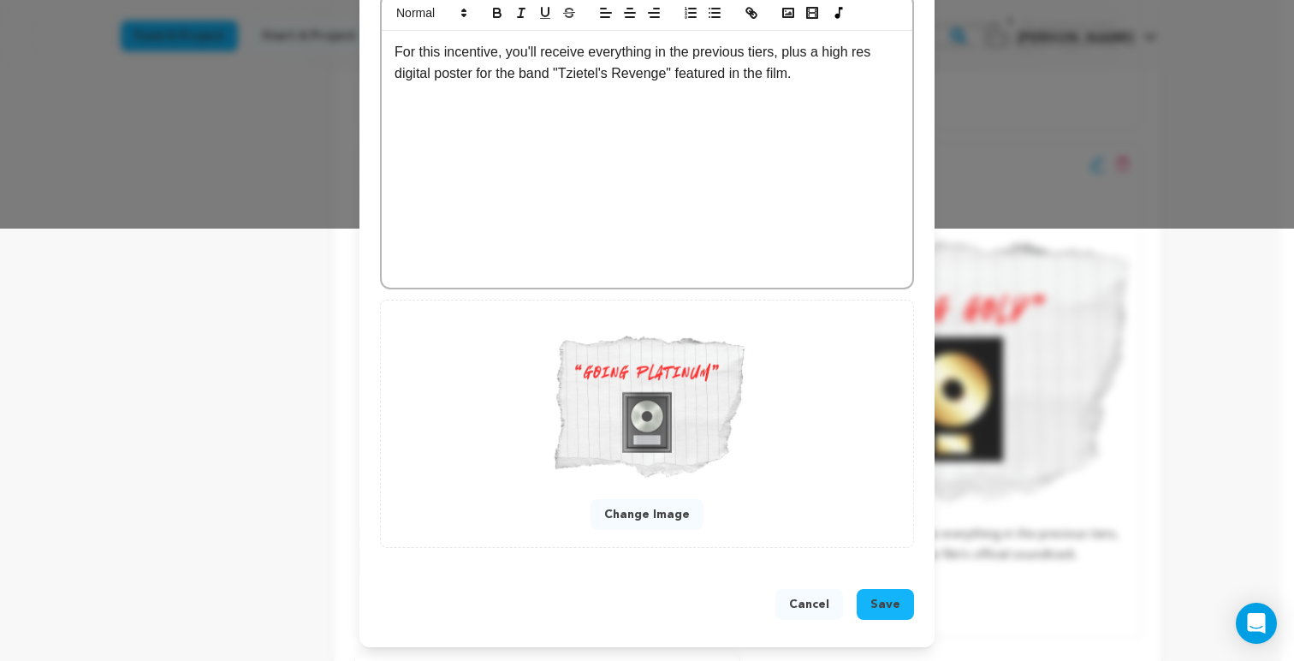
click at [885, 599] on span "Save" at bounding box center [886, 604] width 30 height 17
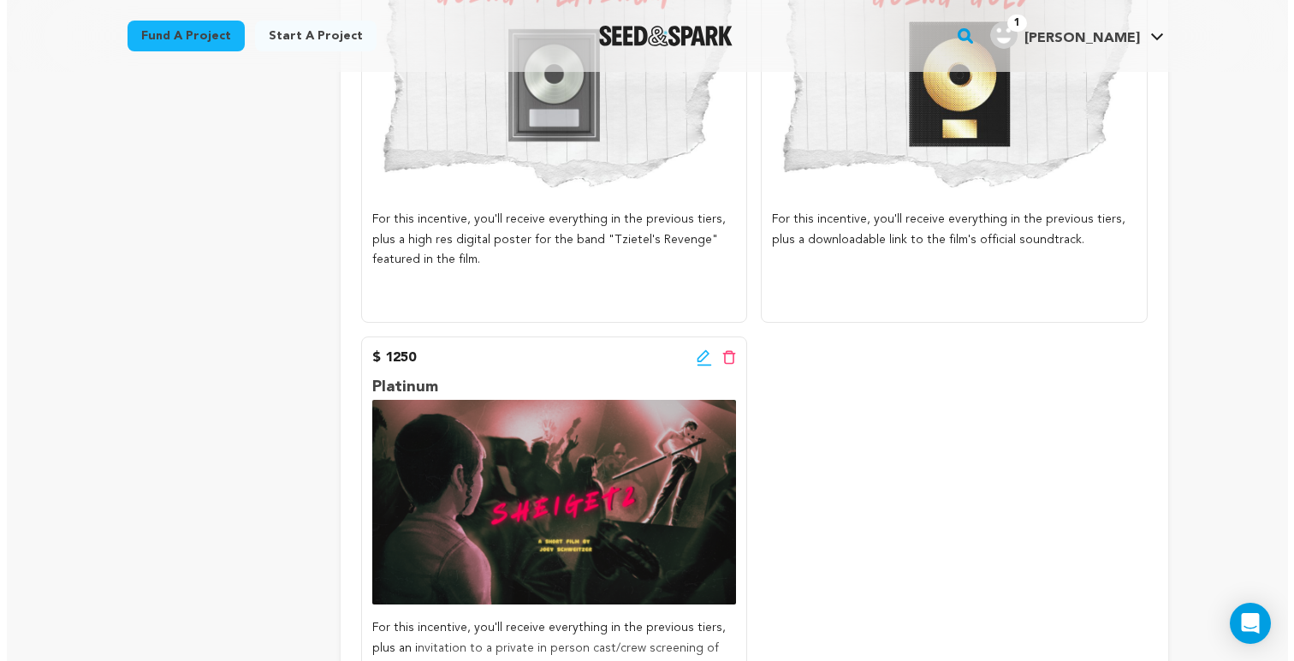
scroll to position [1591, 0]
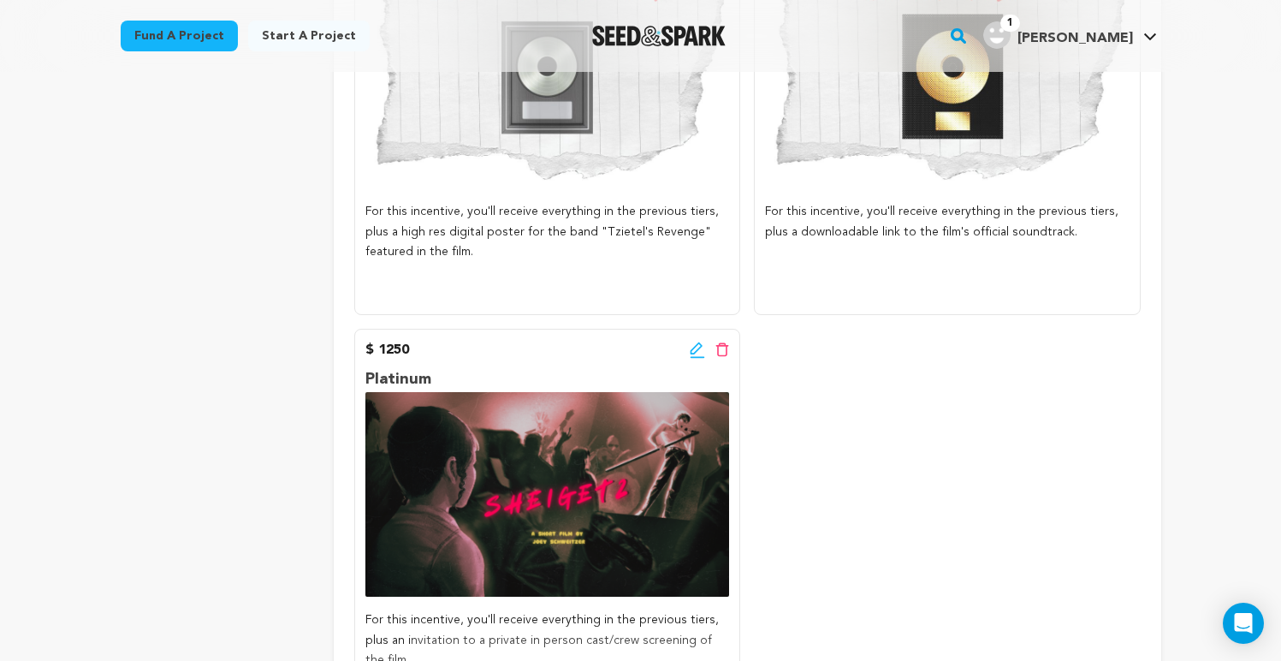
click at [696, 352] on icon at bounding box center [697, 348] width 12 height 12
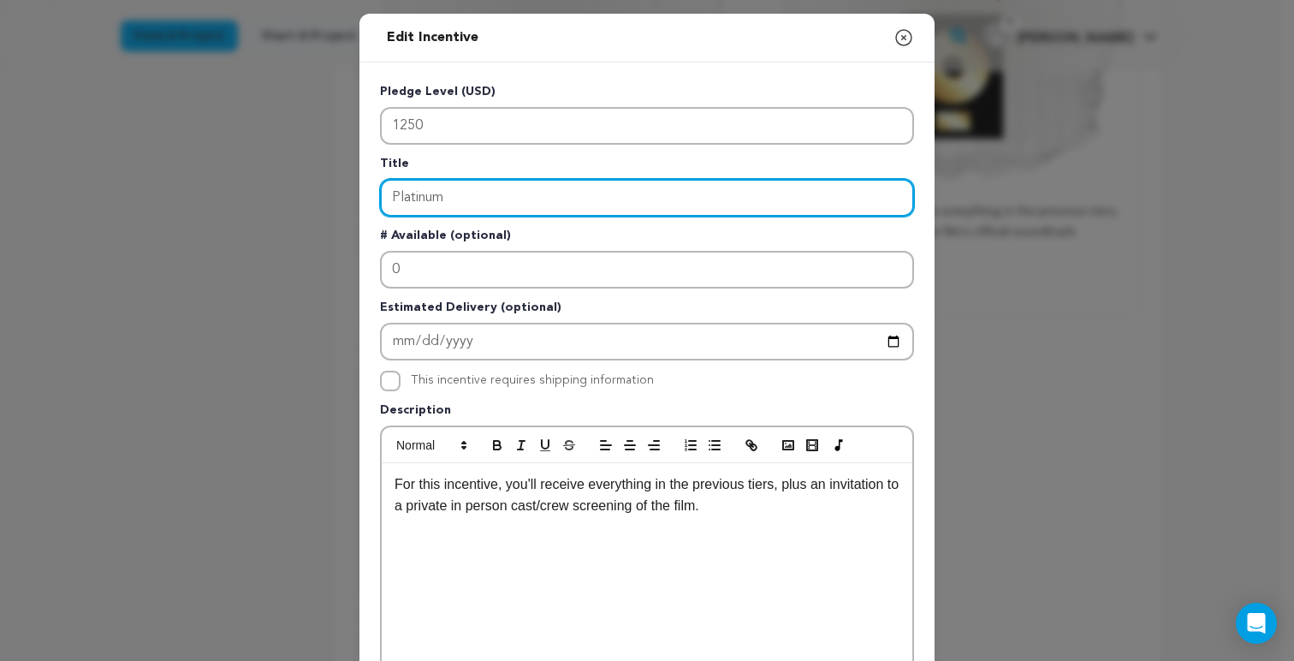
click at [384, 197] on input "Platinum" at bounding box center [647, 198] width 534 height 38
drag, startPoint x: 490, startPoint y: 200, endPoint x: 397, endPoint y: 199, distance: 92.5
click at [396, 199] on input "TrippPlatinum" at bounding box center [647, 198] width 534 height 38
type input "T"
click at [383, 194] on input "Diamond" at bounding box center [647, 198] width 534 height 38
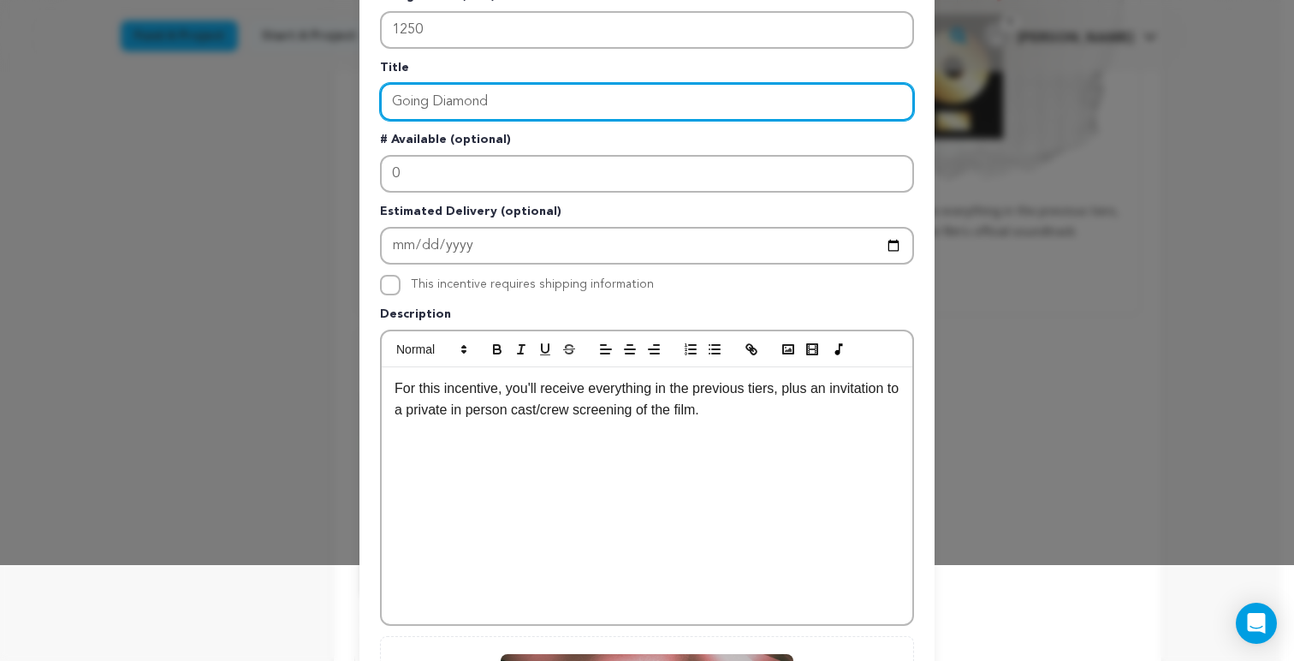
scroll to position [433, 0]
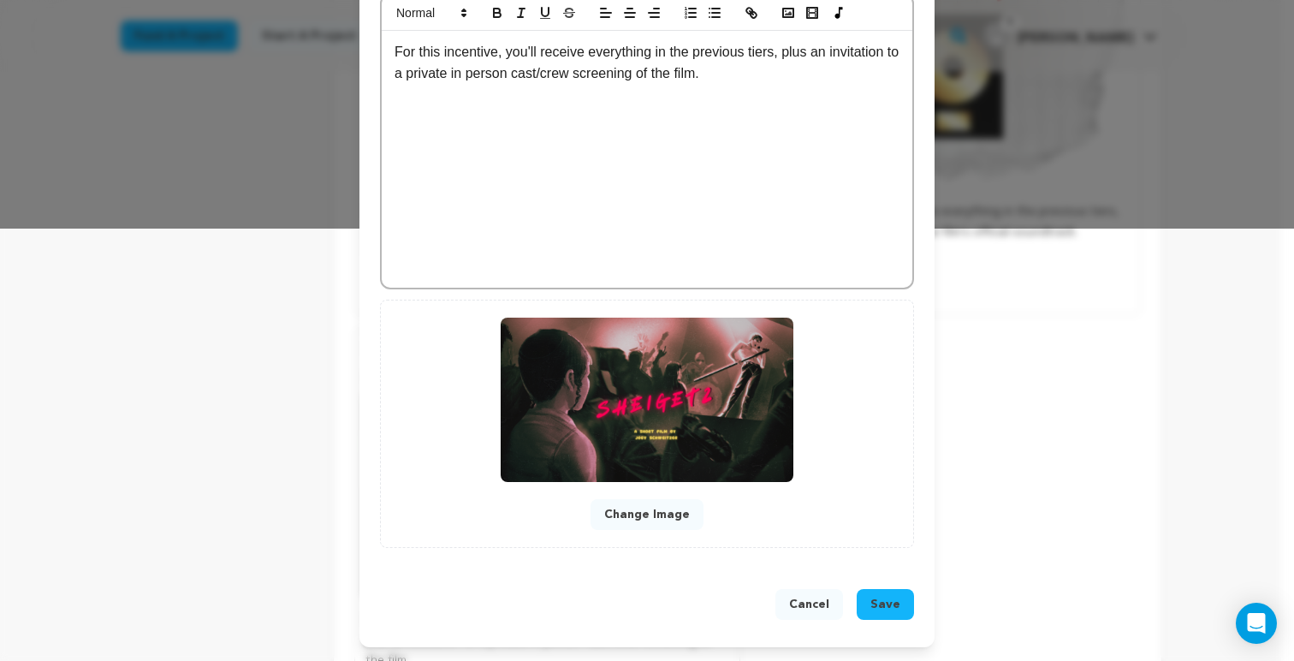
type input "Going Diamond"
click at [881, 597] on span "Save" at bounding box center [886, 604] width 30 height 17
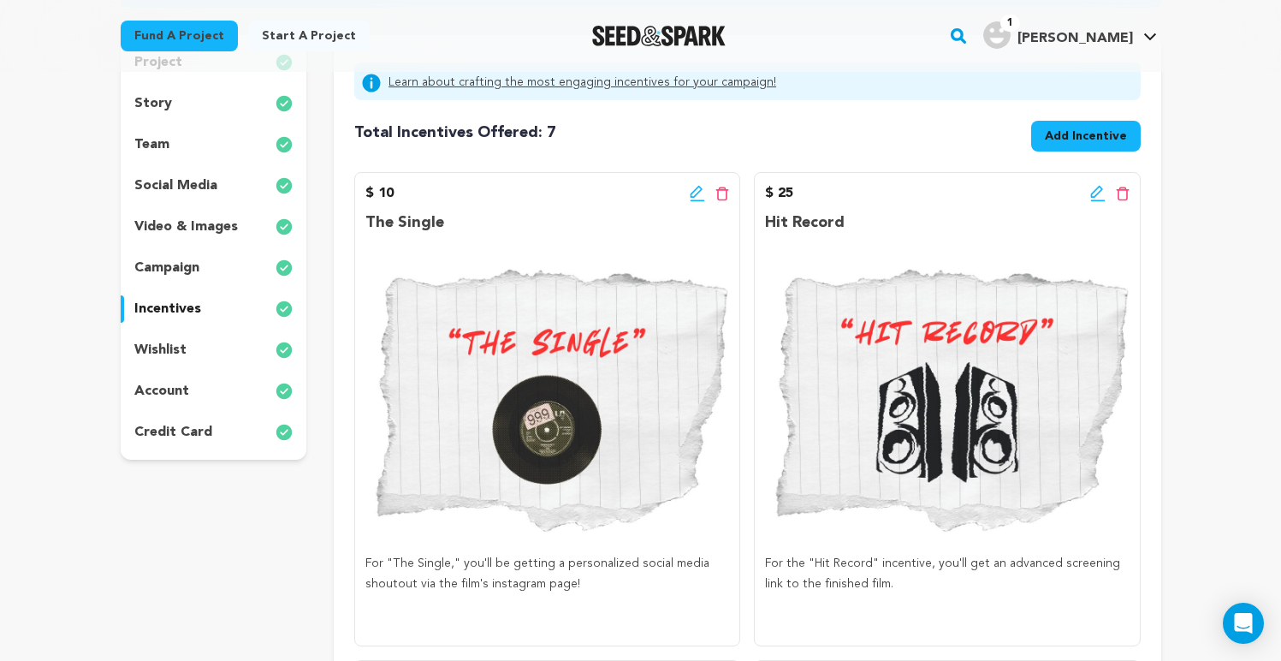
scroll to position [0, 0]
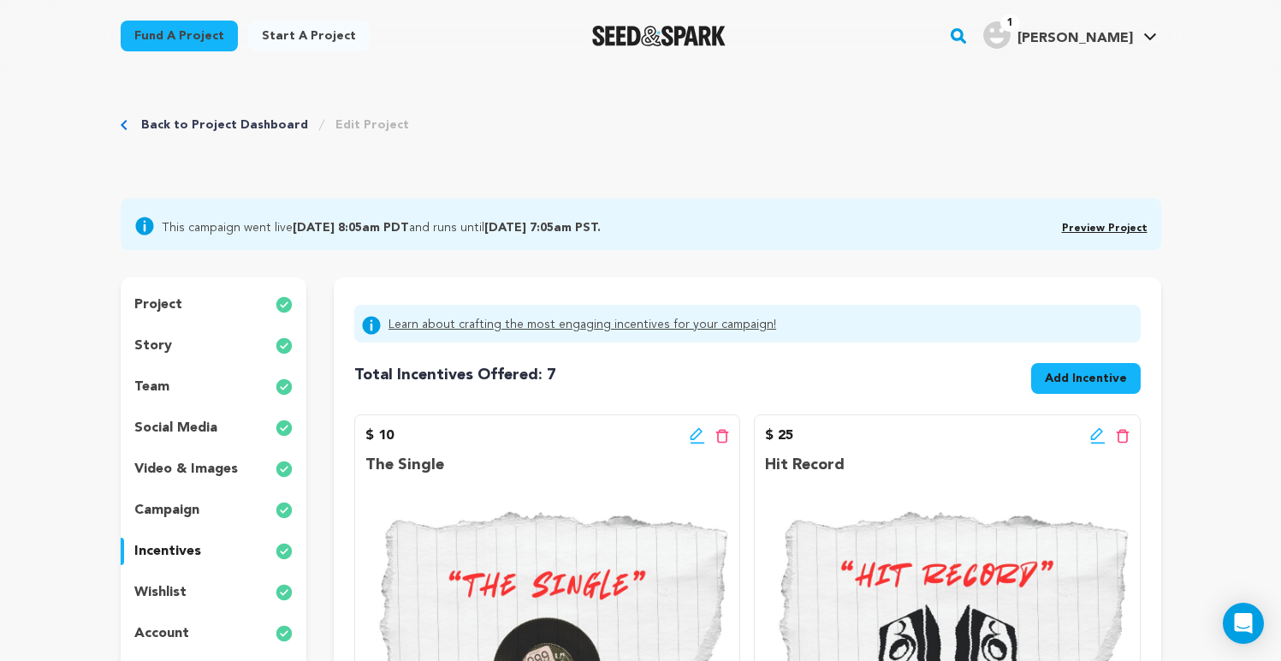
click at [726, 35] on img "Seed&Spark Homepage" at bounding box center [659, 36] width 134 height 21
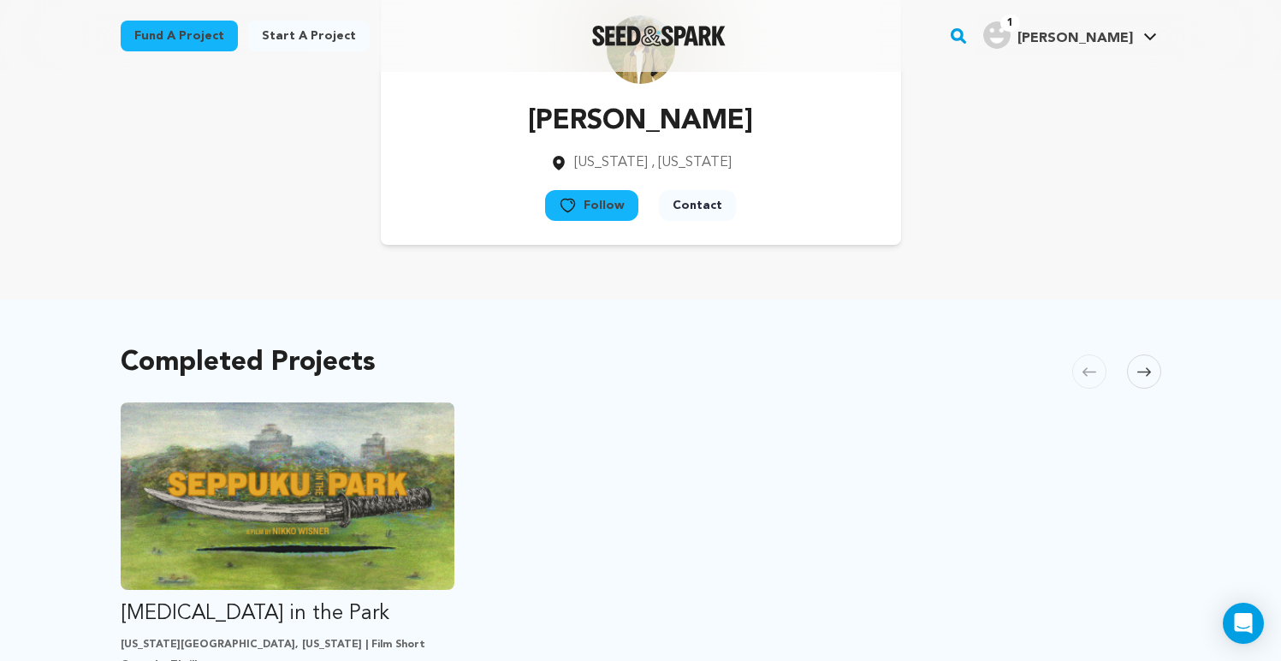
scroll to position [81, 0]
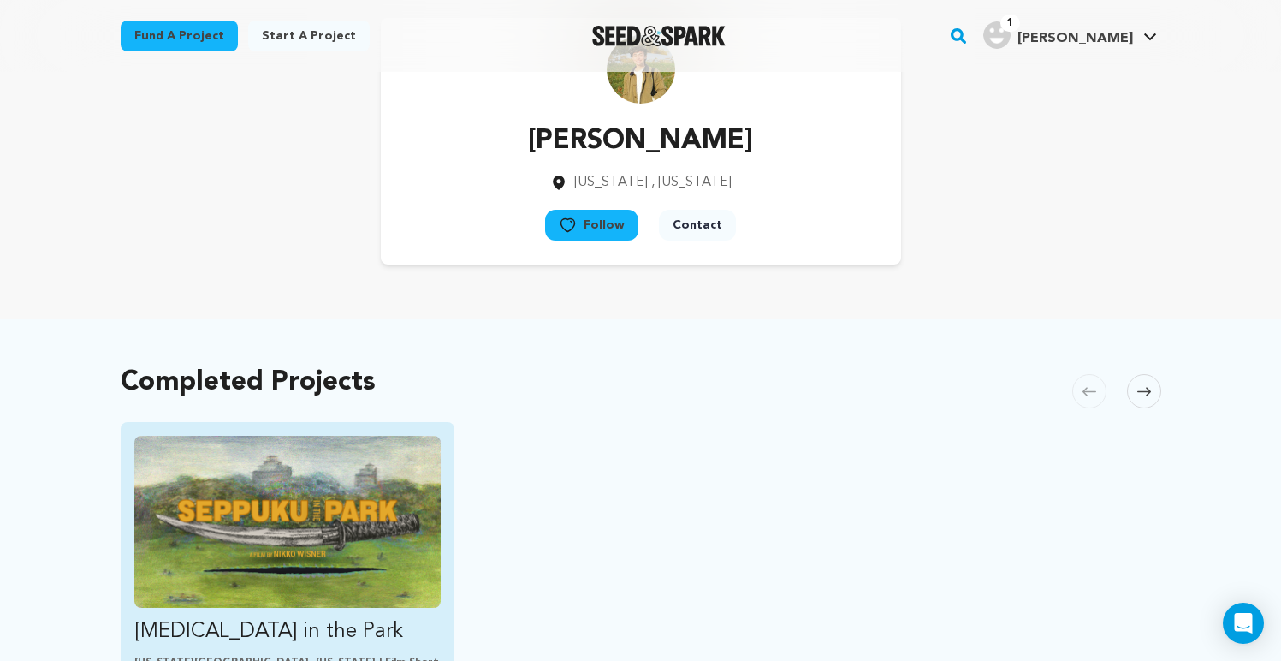
click at [270, 492] on img "Fund Seppuku in the Park" at bounding box center [287, 522] width 307 height 172
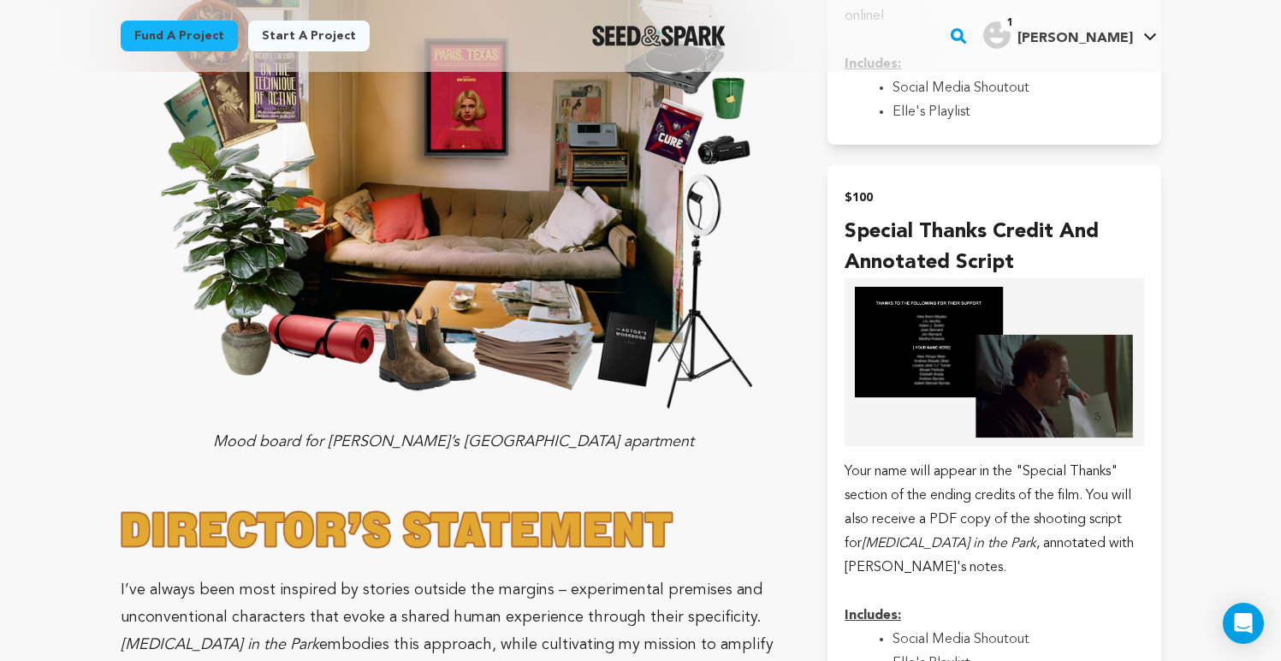
scroll to position [2517, 0]
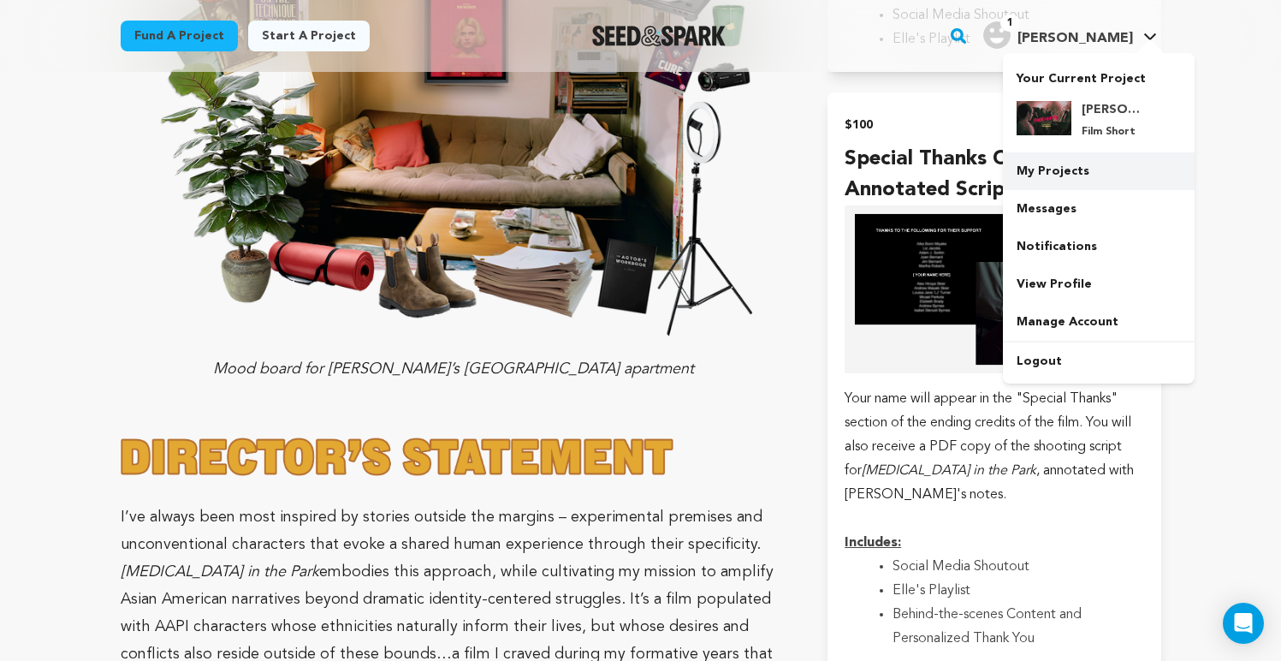
click at [1082, 172] on link "My Projects" at bounding box center [1099, 171] width 192 height 38
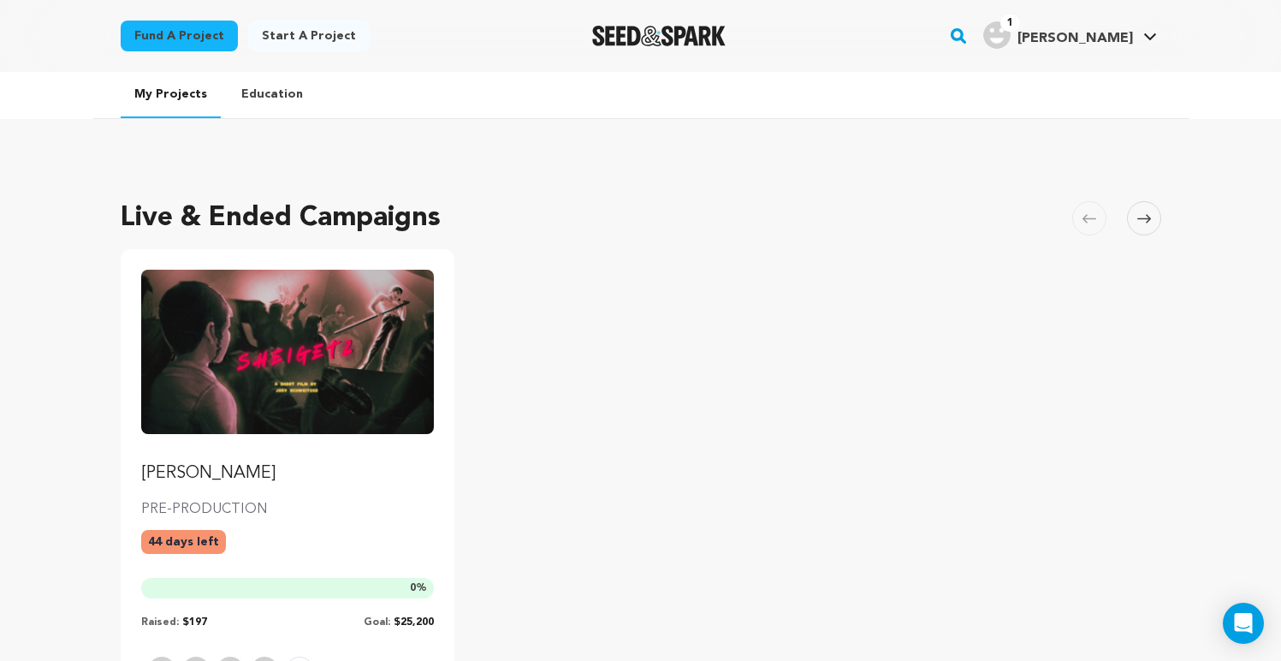
click at [294, 348] on img "Fund Sheigetz" at bounding box center [288, 352] width 294 height 164
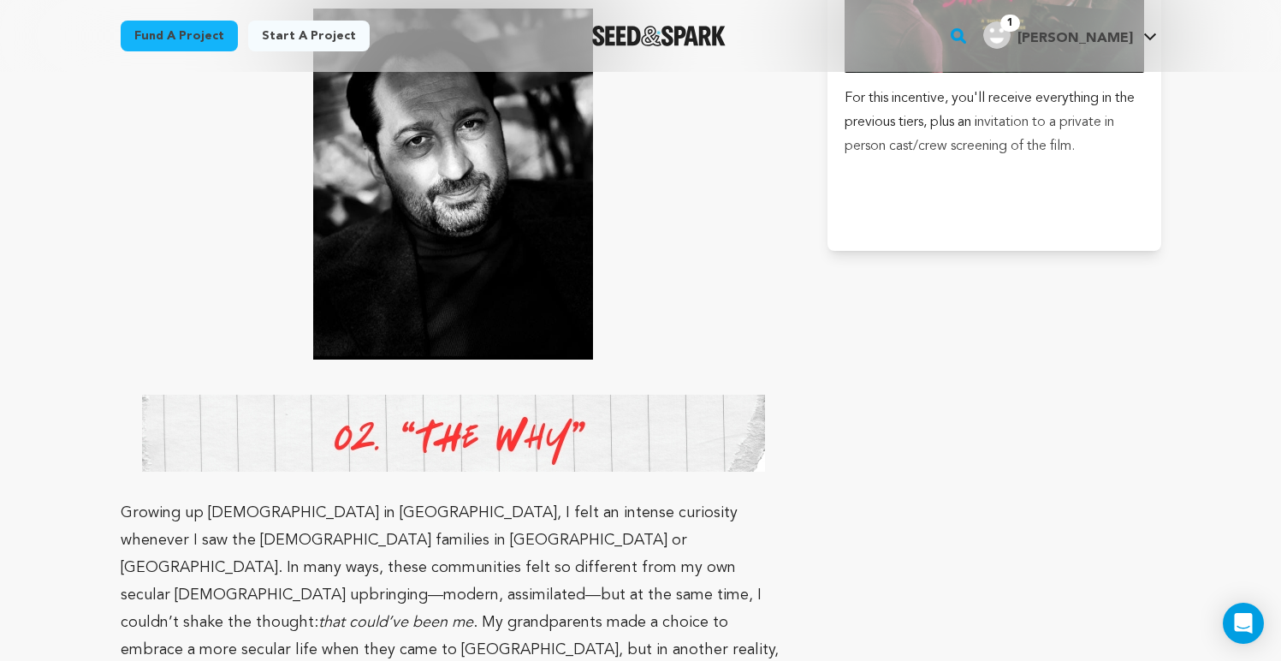
scroll to position [4076, 0]
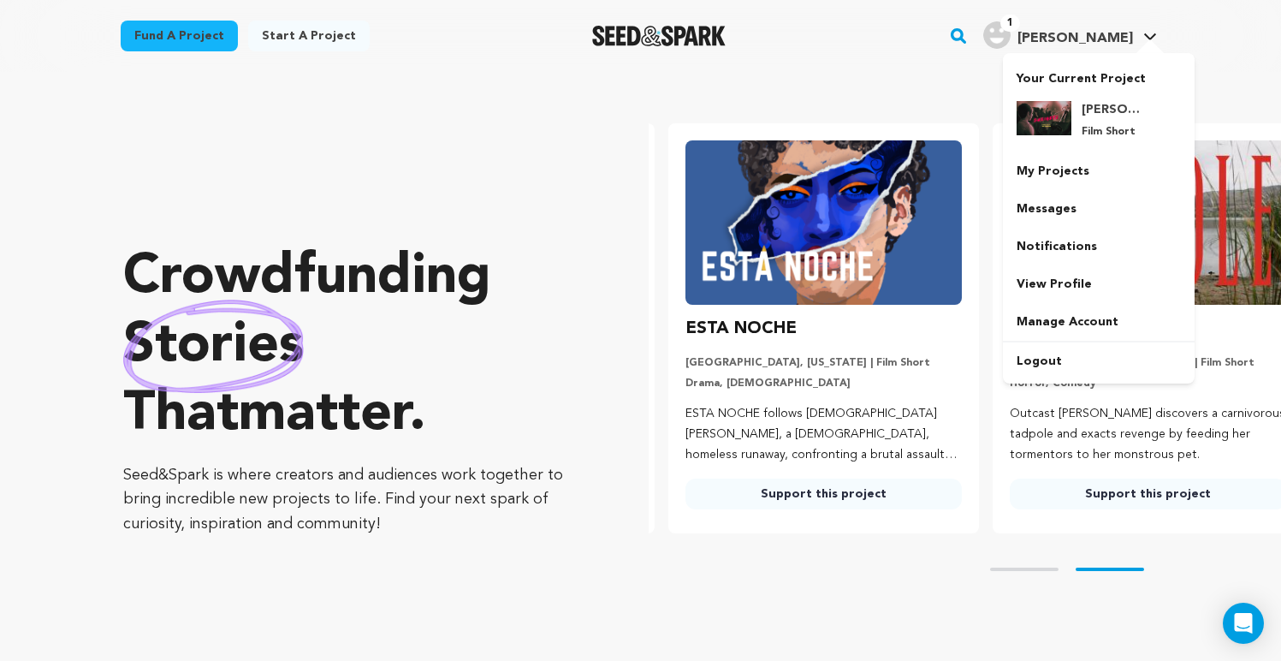
scroll to position [0, 338]
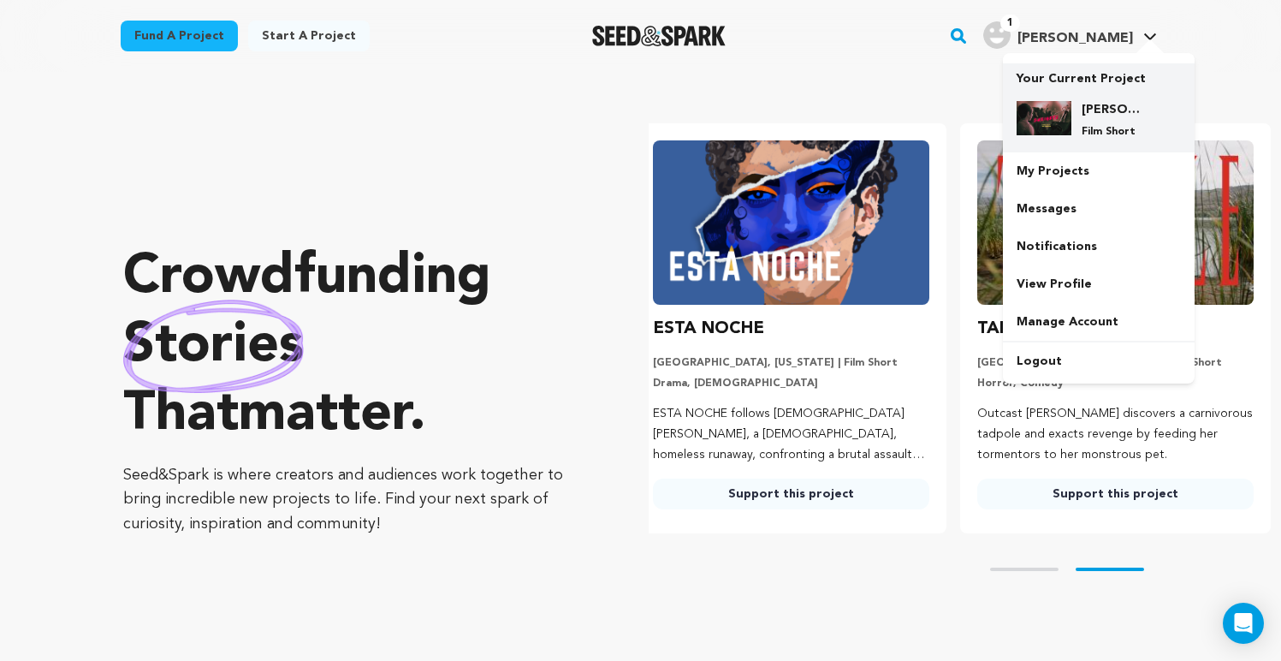
click at [1097, 92] on div "Sheigetz Film Short" at bounding box center [1099, 119] width 164 height 65
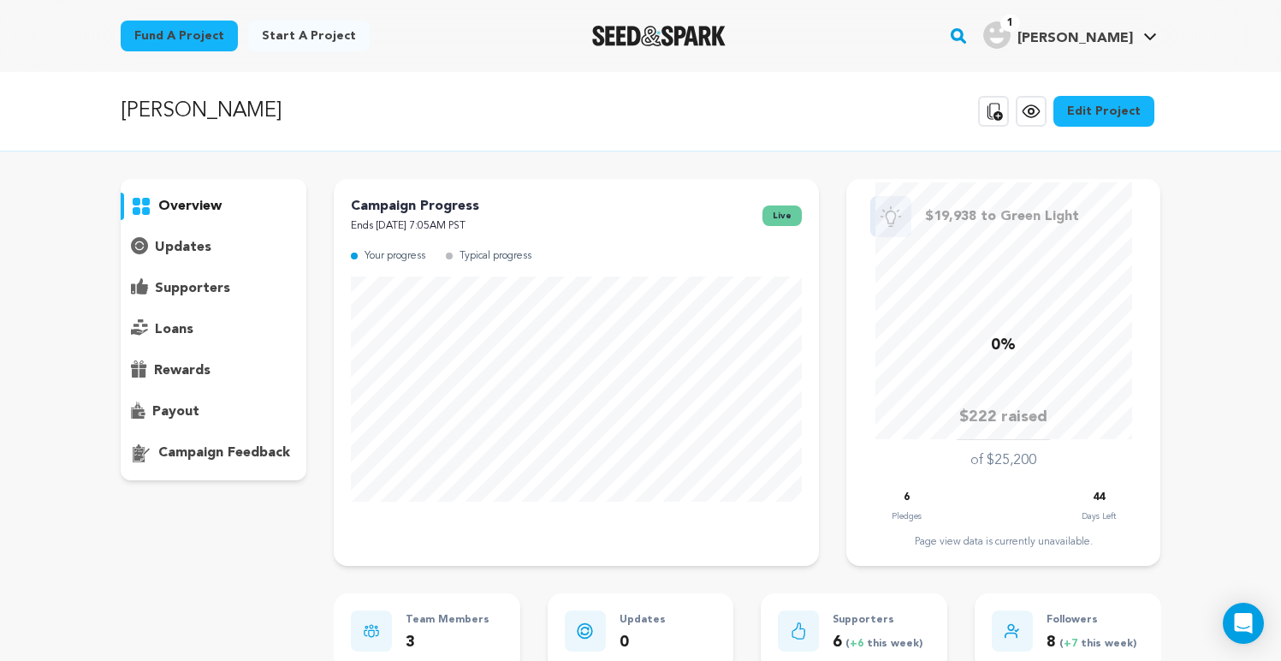
click at [1002, 116] on icon at bounding box center [994, 111] width 15 height 17
